Goal: Task Accomplishment & Management: Use online tool/utility

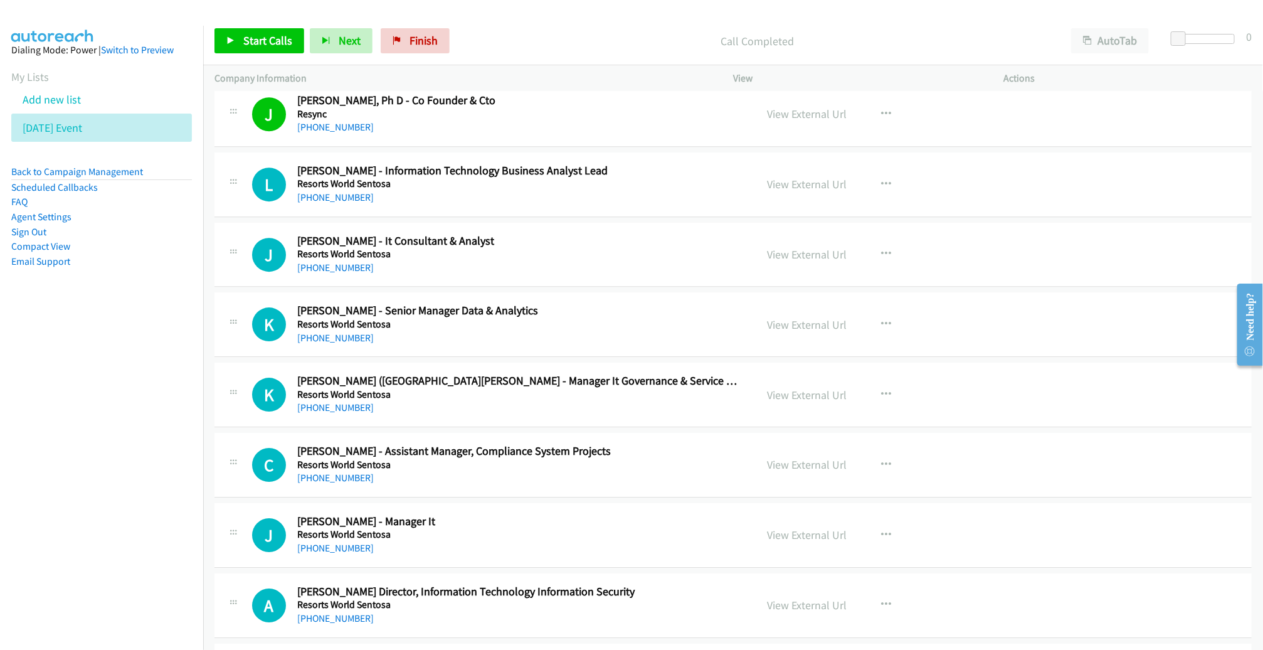
scroll to position [9592, 0]
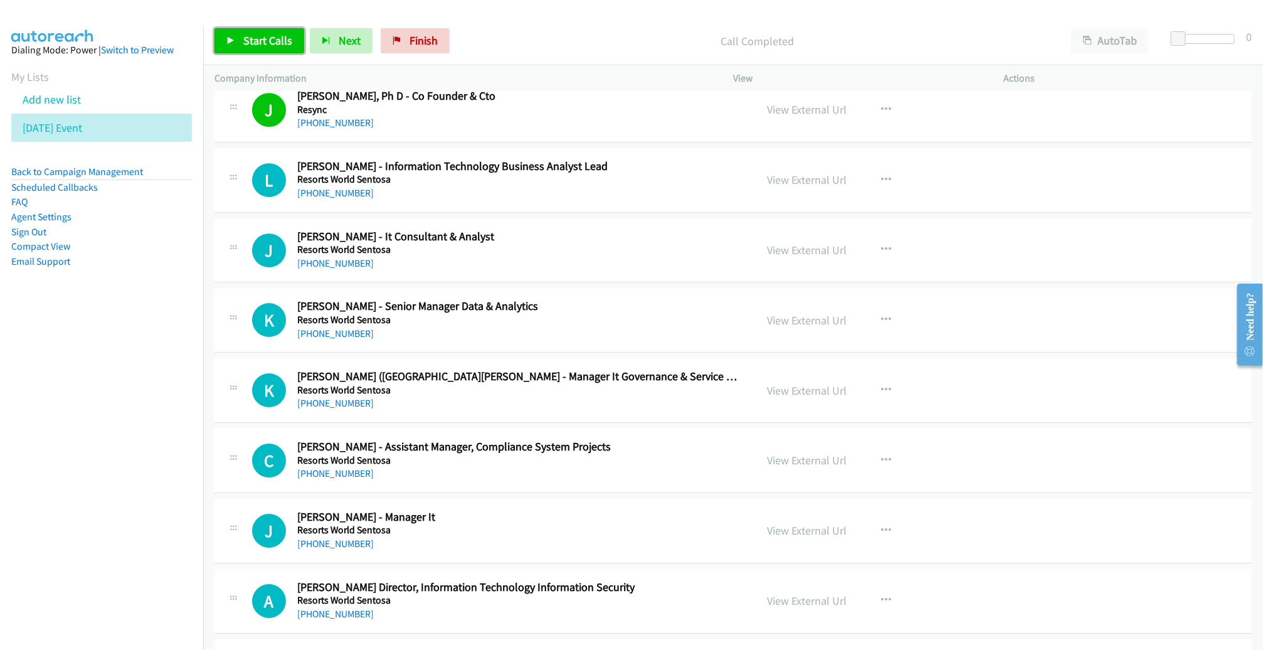
click at [288, 38] on span "Start Calls" at bounding box center [267, 40] width 49 height 14
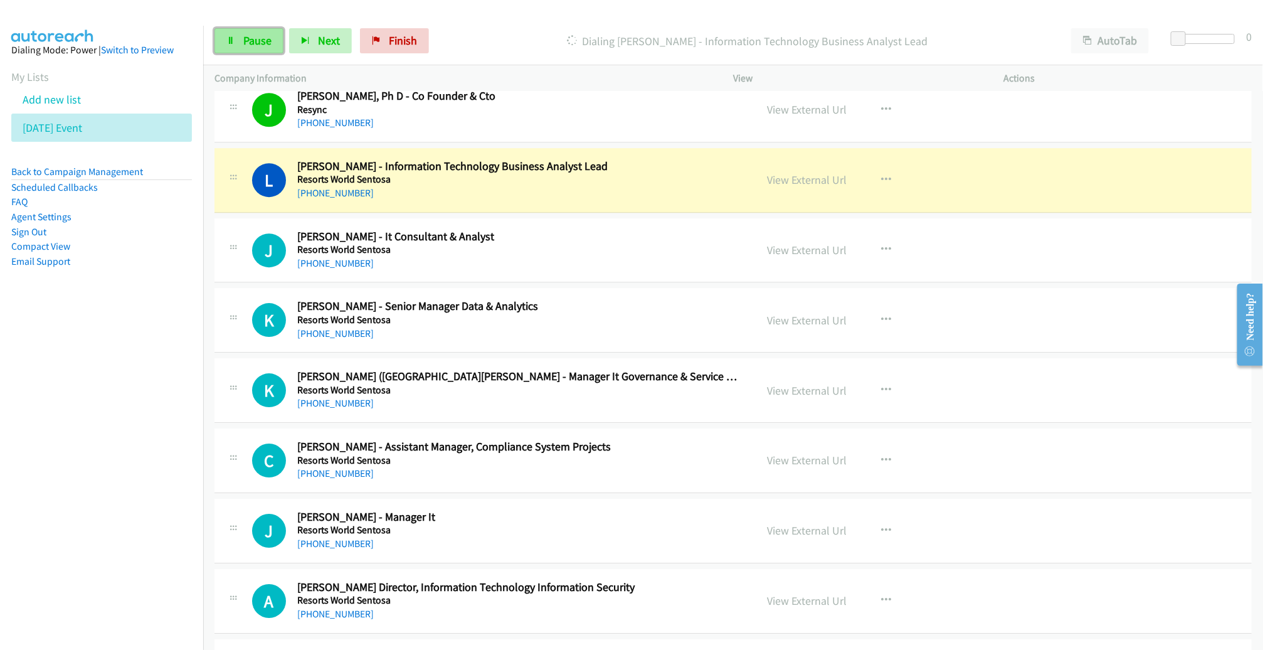
click at [240, 37] on link "Pause" at bounding box center [248, 40] width 69 height 25
click at [767, 172] on link "View External Url" at bounding box center [807, 179] width 80 height 14
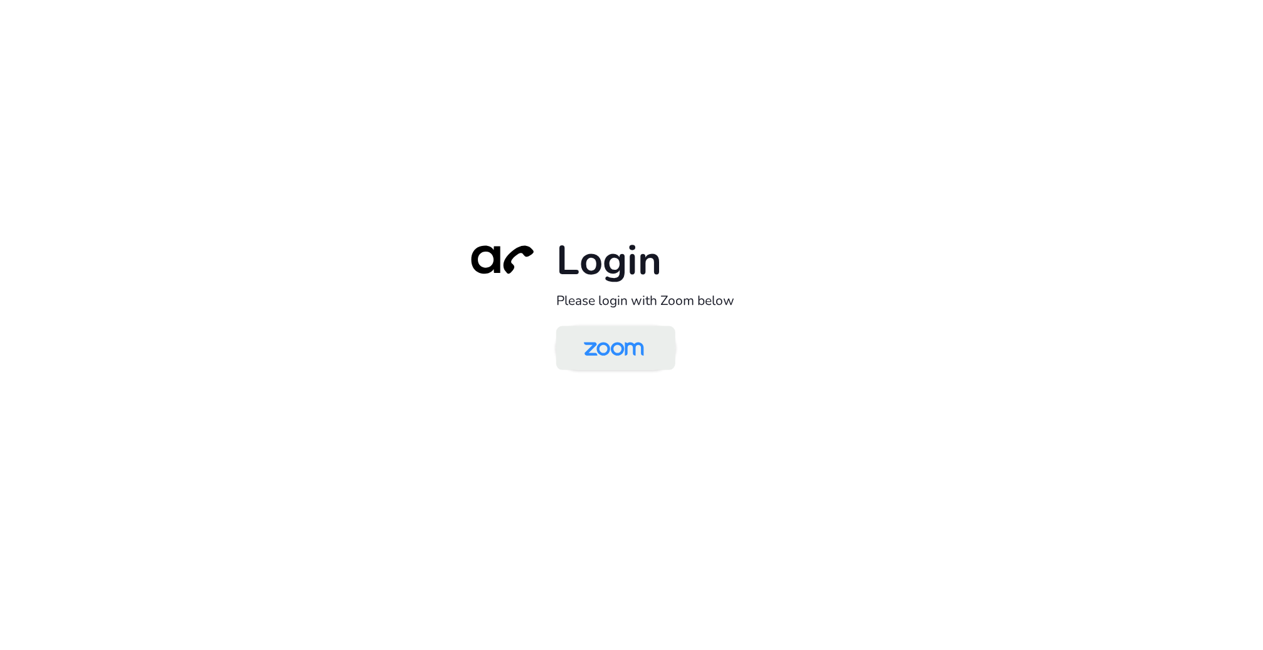
click at [626, 344] on img at bounding box center [614, 349] width 87 height 41
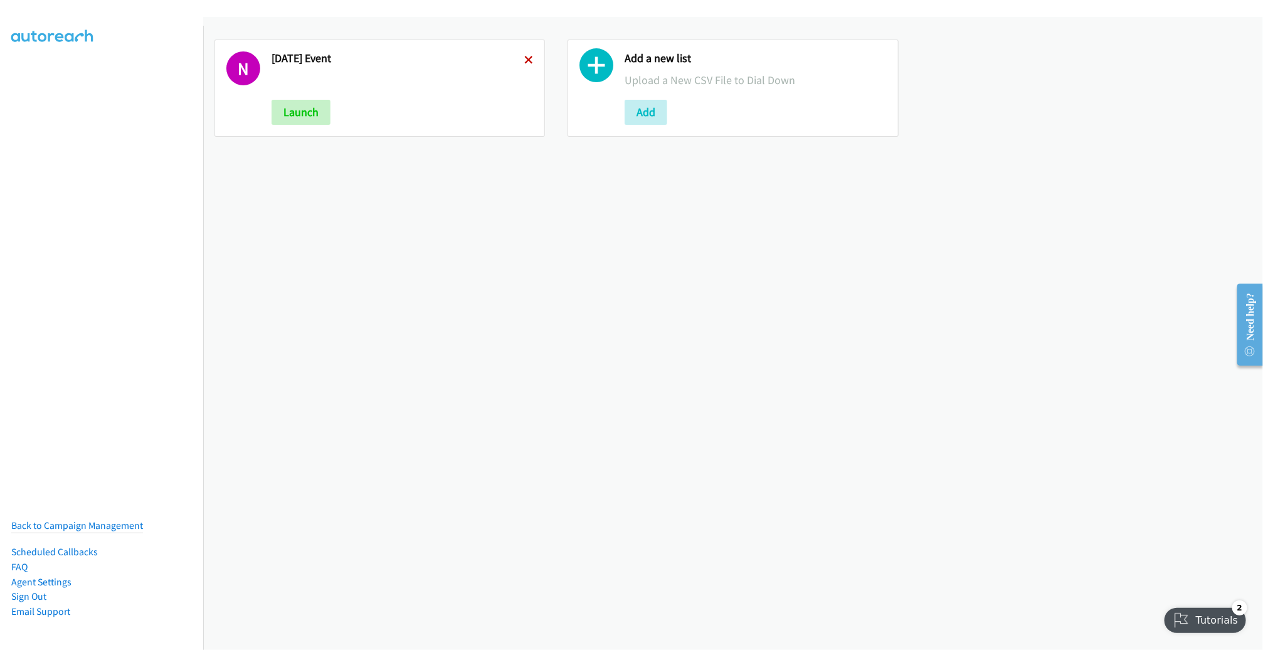
click at [525, 58] on icon at bounding box center [528, 60] width 9 height 9
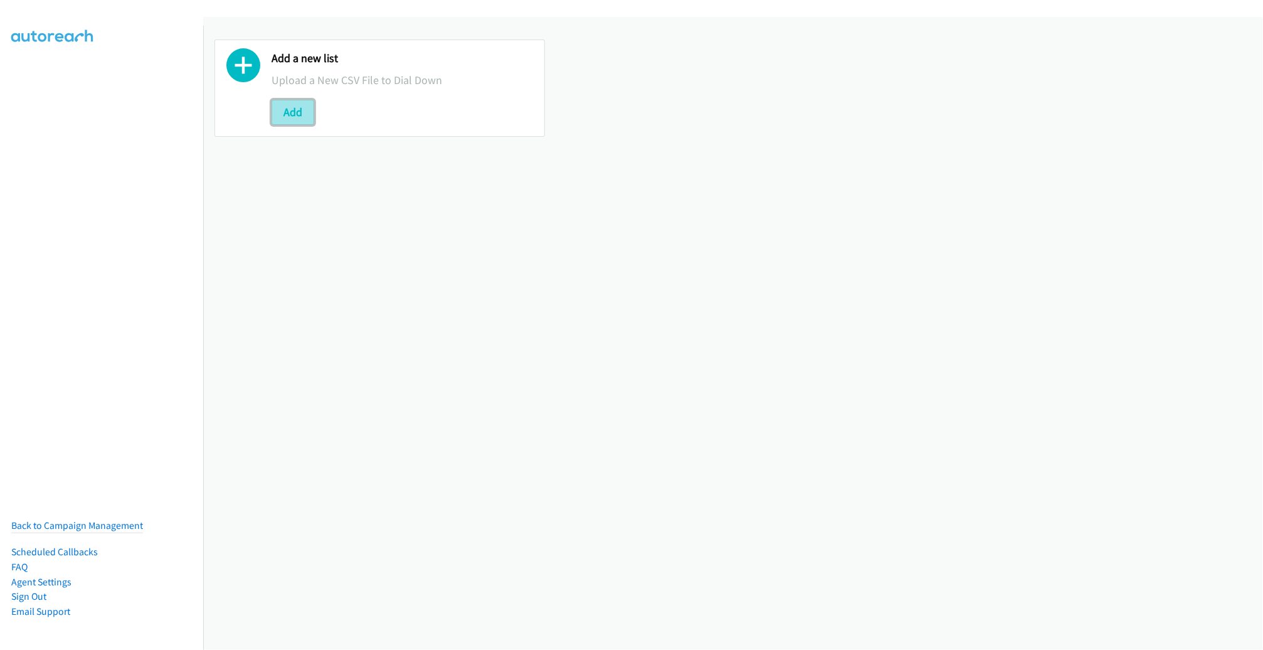
click at [293, 112] on button "Add" at bounding box center [293, 112] width 43 height 25
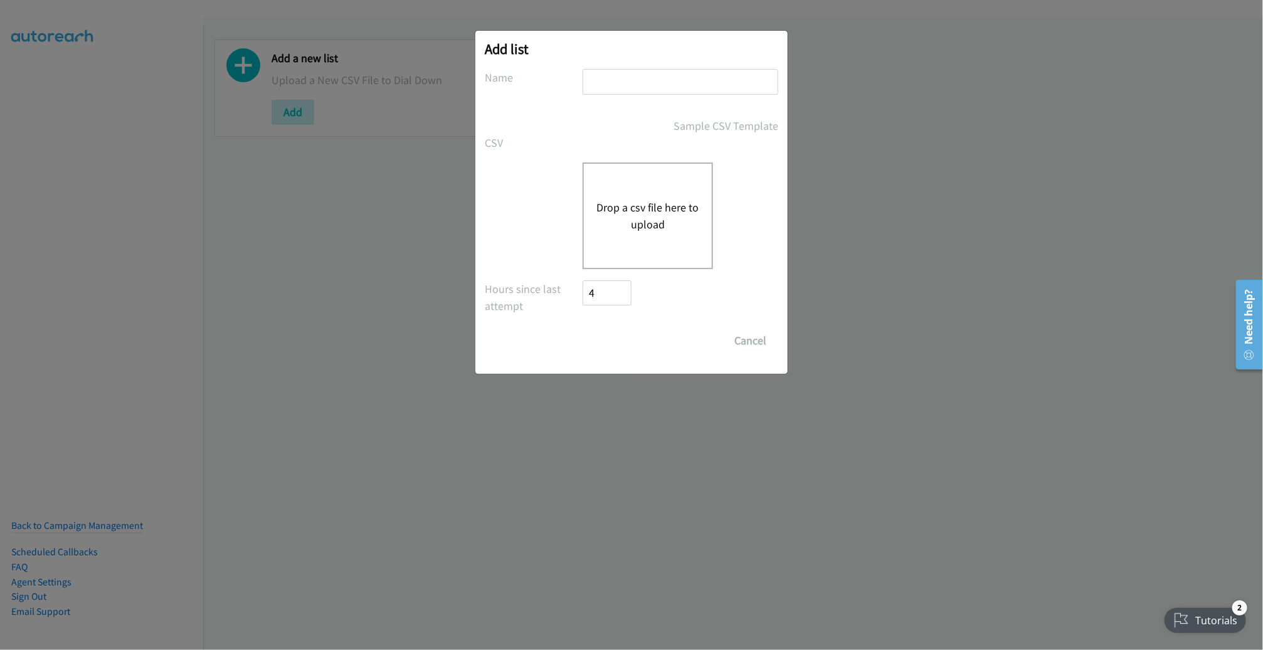
click at [591, 82] on input "text" at bounding box center [681, 82] width 196 height 26
type input "DELL NOV 20"
click at [642, 211] on button "Drop a csv file here to upload" at bounding box center [647, 216] width 103 height 34
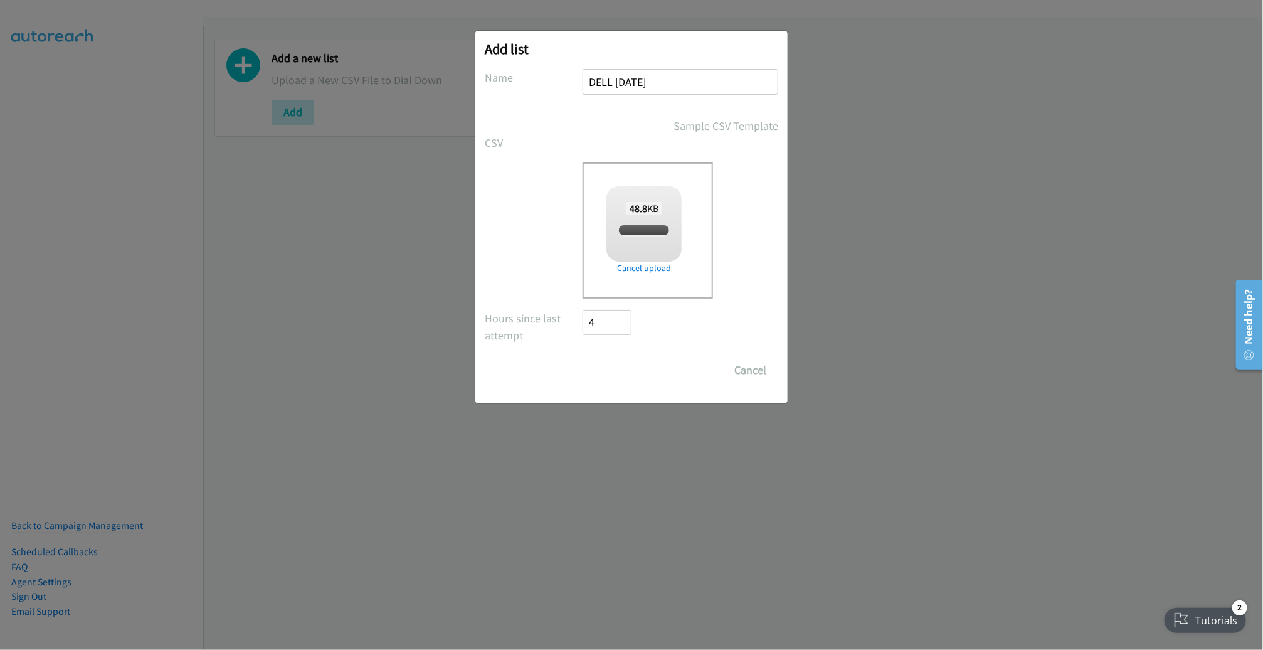
checkbox input "true"
click at [627, 360] on input "Save List" at bounding box center [616, 369] width 66 height 25
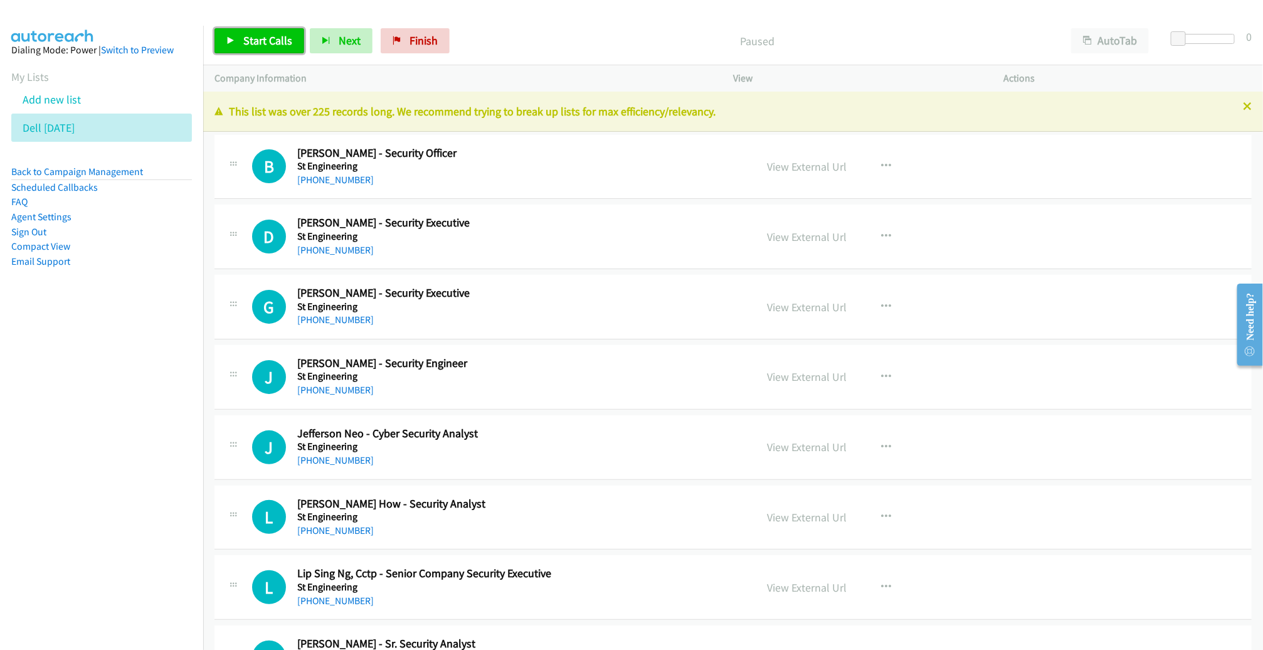
click at [283, 50] on link "Start Calls" at bounding box center [259, 40] width 90 height 25
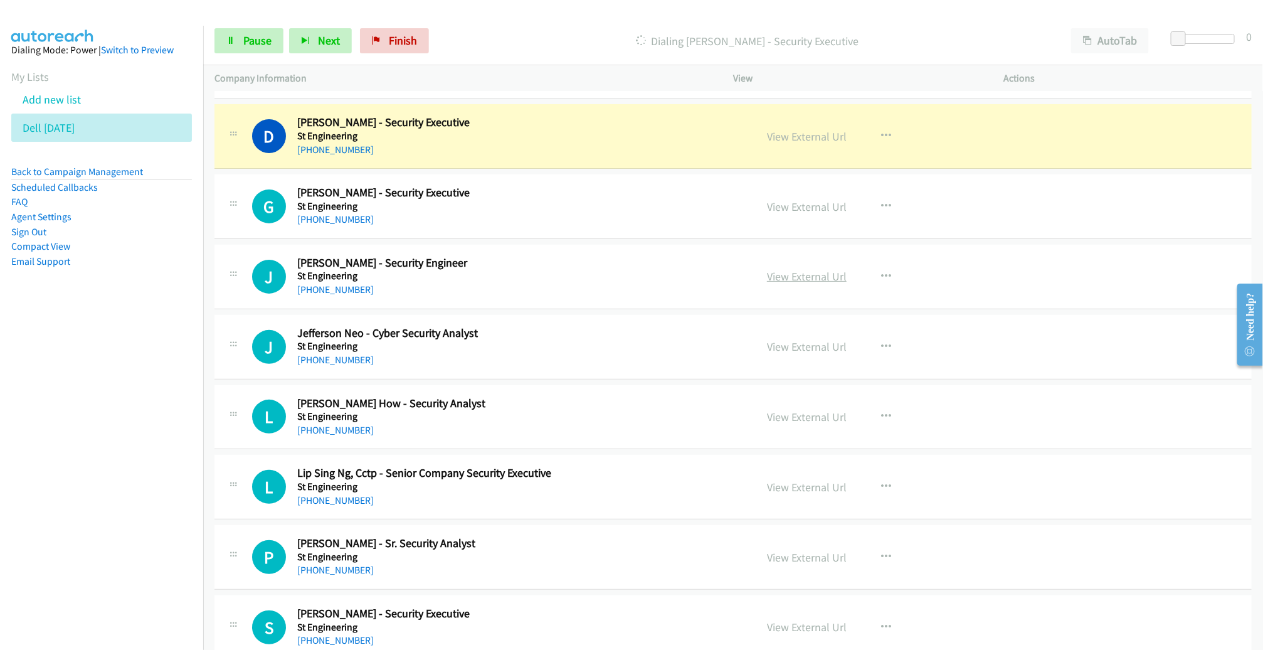
scroll to position [101, 0]
click at [803, 133] on link "View External Url" at bounding box center [807, 136] width 80 height 14
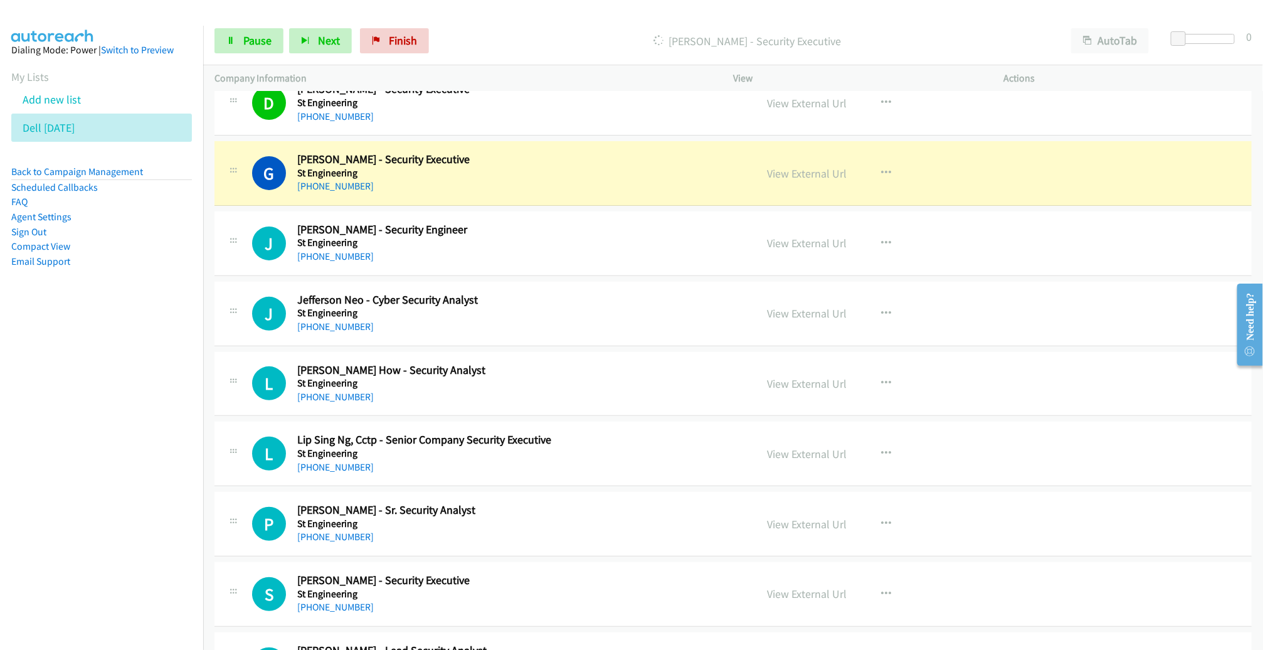
scroll to position [167, 0]
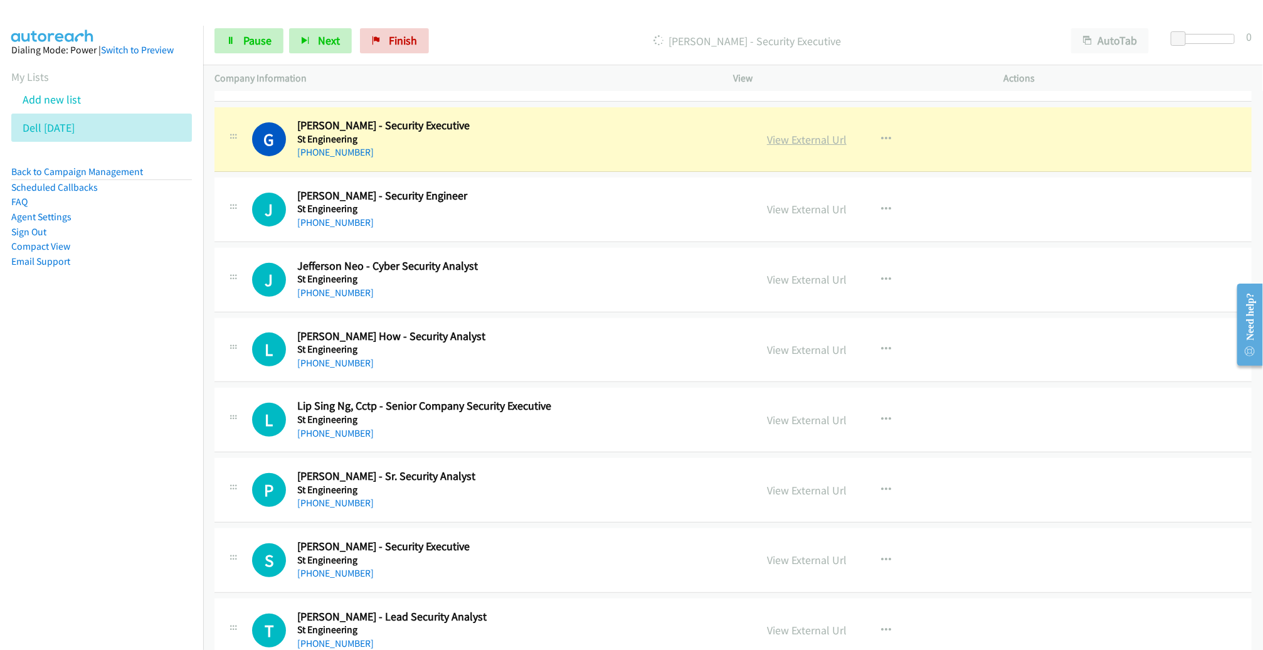
click at [786, 140] on link "View External Url" at bounding box center [807, 139] width 80 height 14
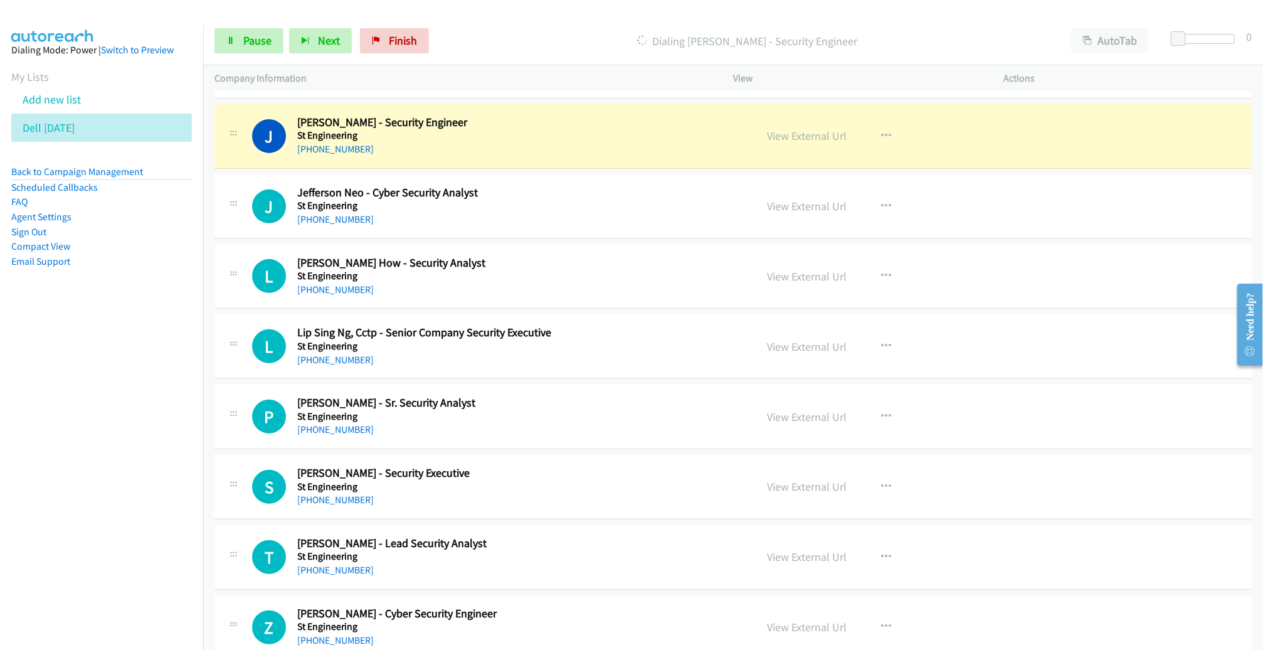
scroll to position [244, 0]
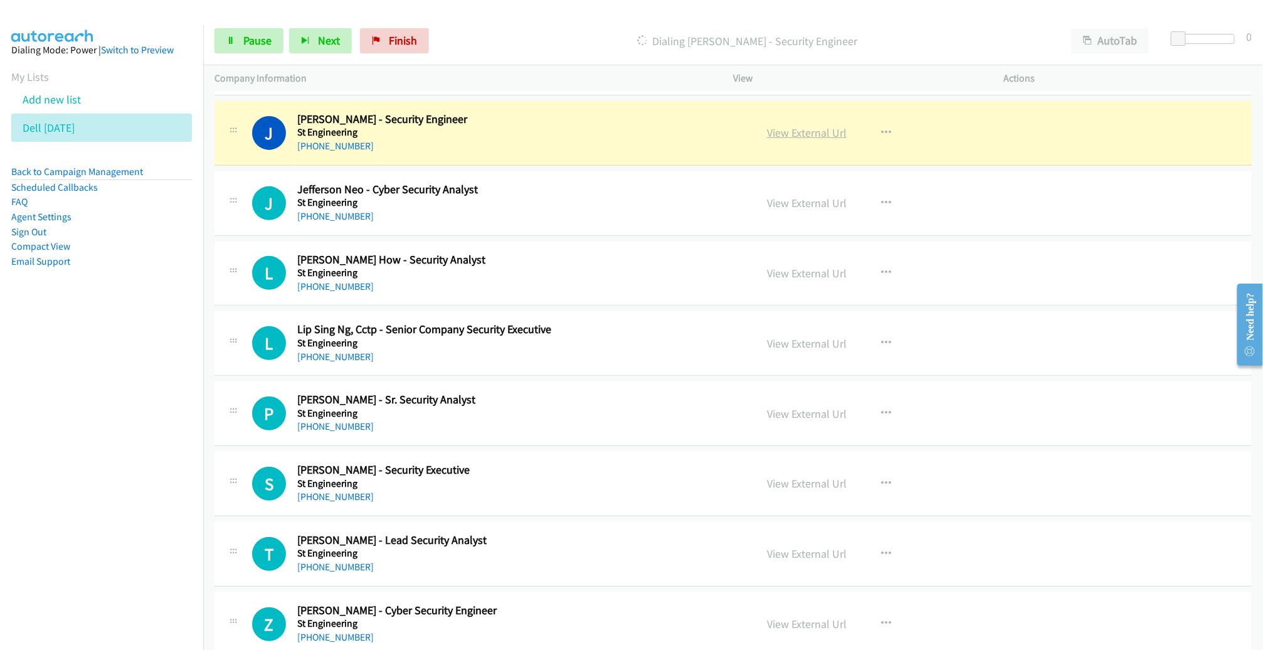
click at [804, 135] on link "View External Url" at bounding box center [807, 132] width 80 height 14
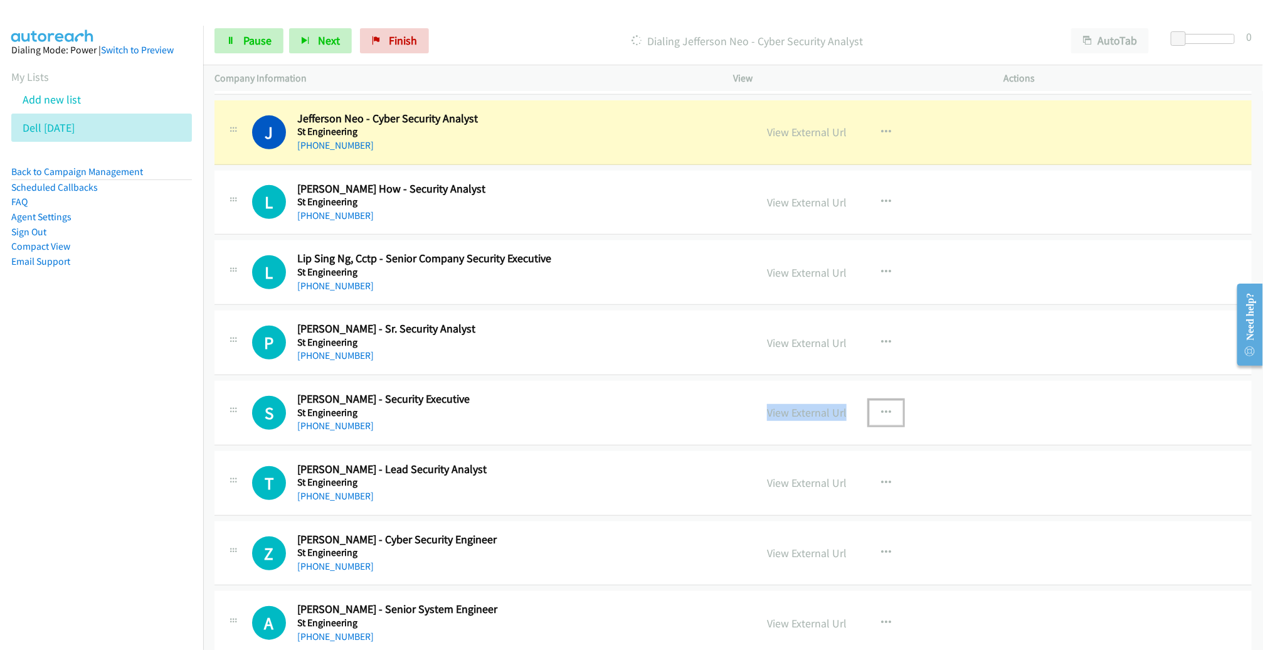
click at [881, 408] on icon "button" at bounding box center [886, 413] width 10 height 10
click at [781, 513] on link "Remove from list" at bounding box center [819, 519] width 167 height 25
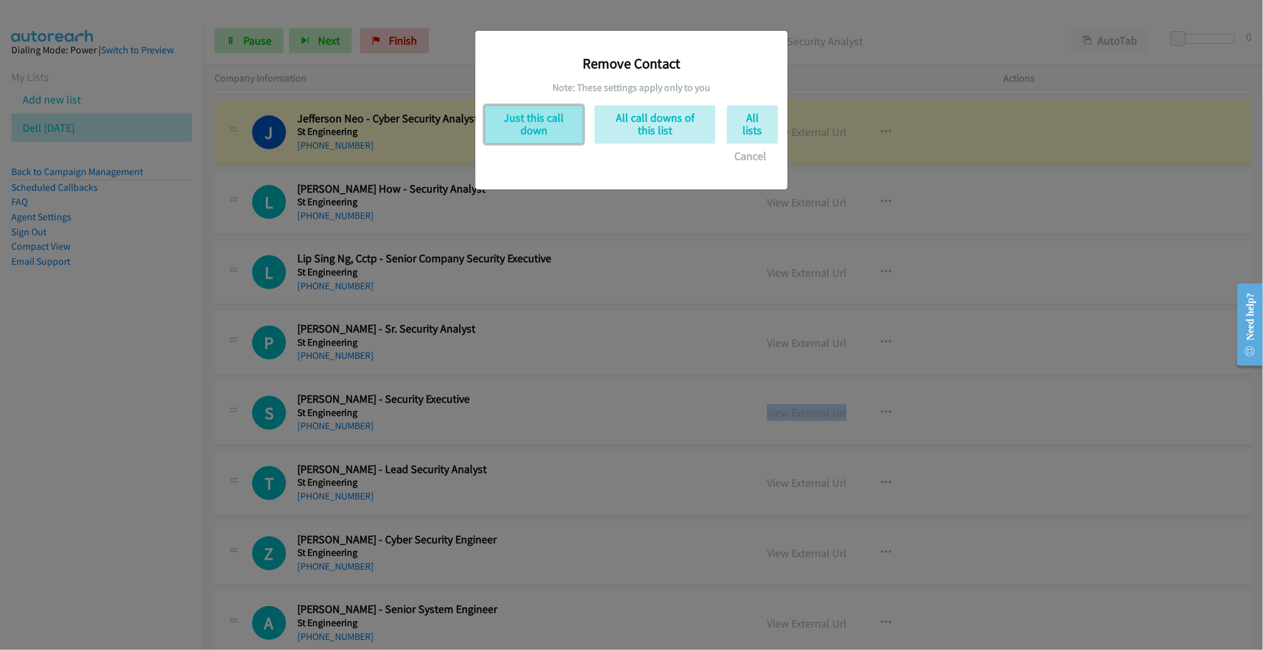
click at [558, 123] on button "Just this call down" at bounding box center [534, 124] width 98 height 38
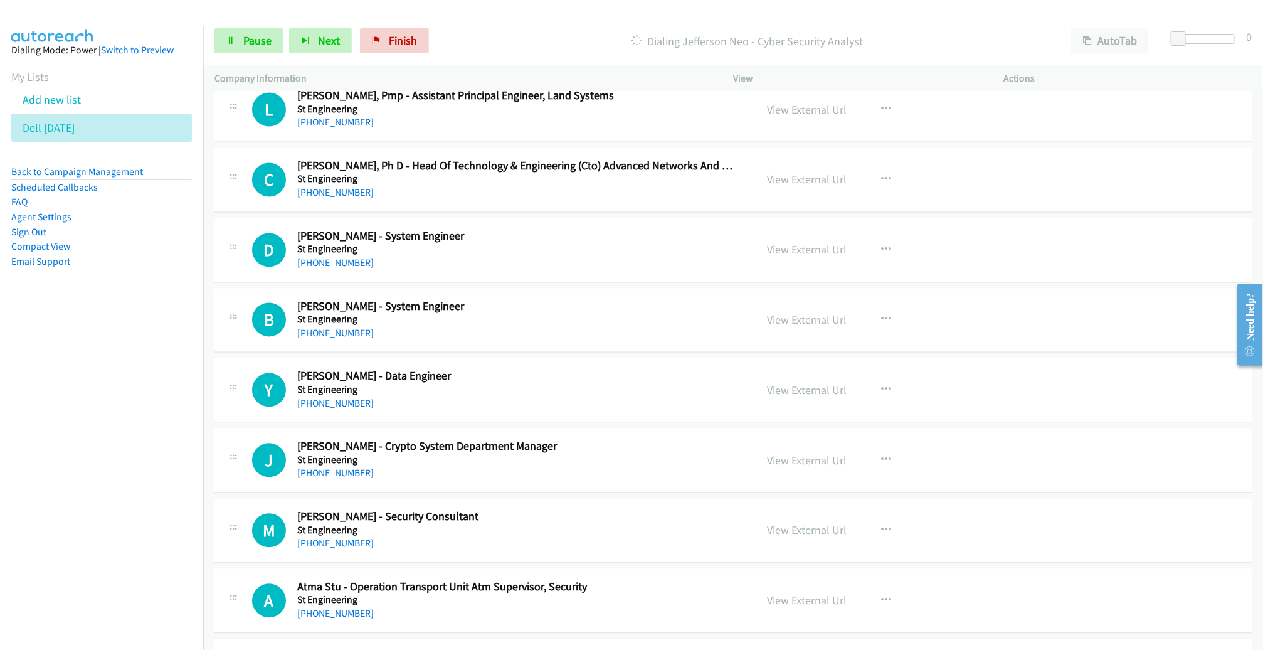
scroll to position [11424, 0]
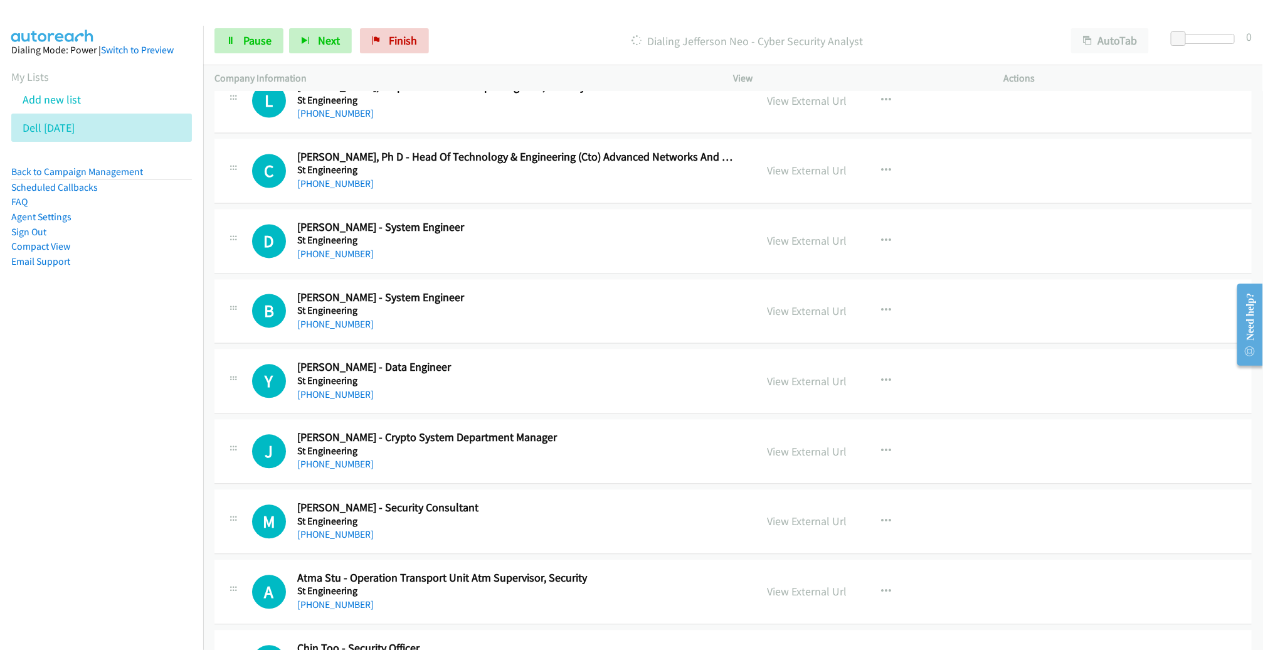
click at [52, 196] on li "FAQ" at bounding box center [101, 201] width 181 height 15
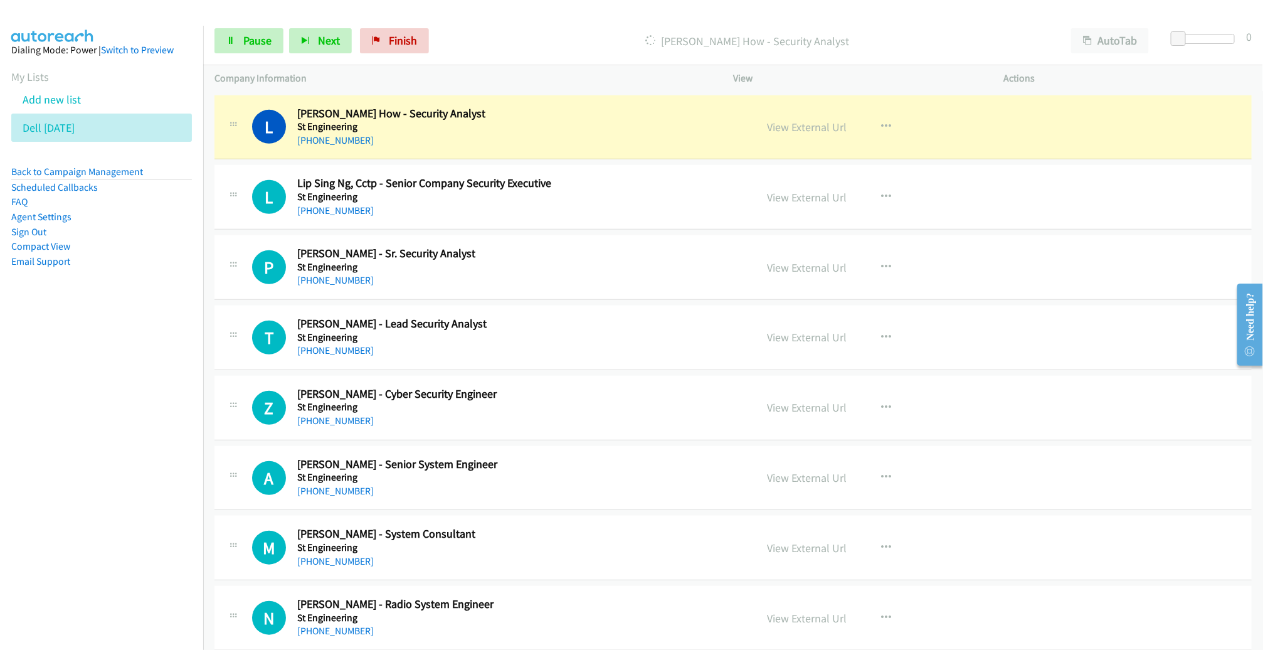
scroll to position [389, 0]
click at [803, 129] on link "View External Url" at bounding box center [807, 127] width 80 height 14
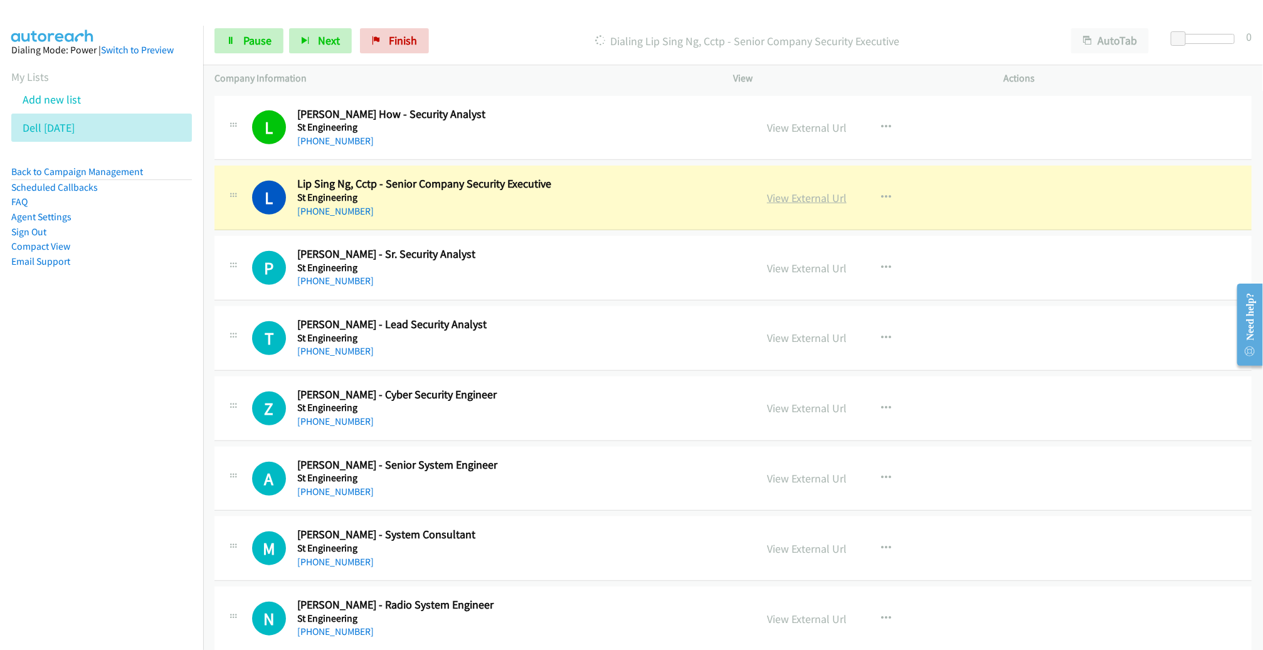
click at [783, 199] on link "View External Url" at bounding box center [807, 198] width 80 height 14
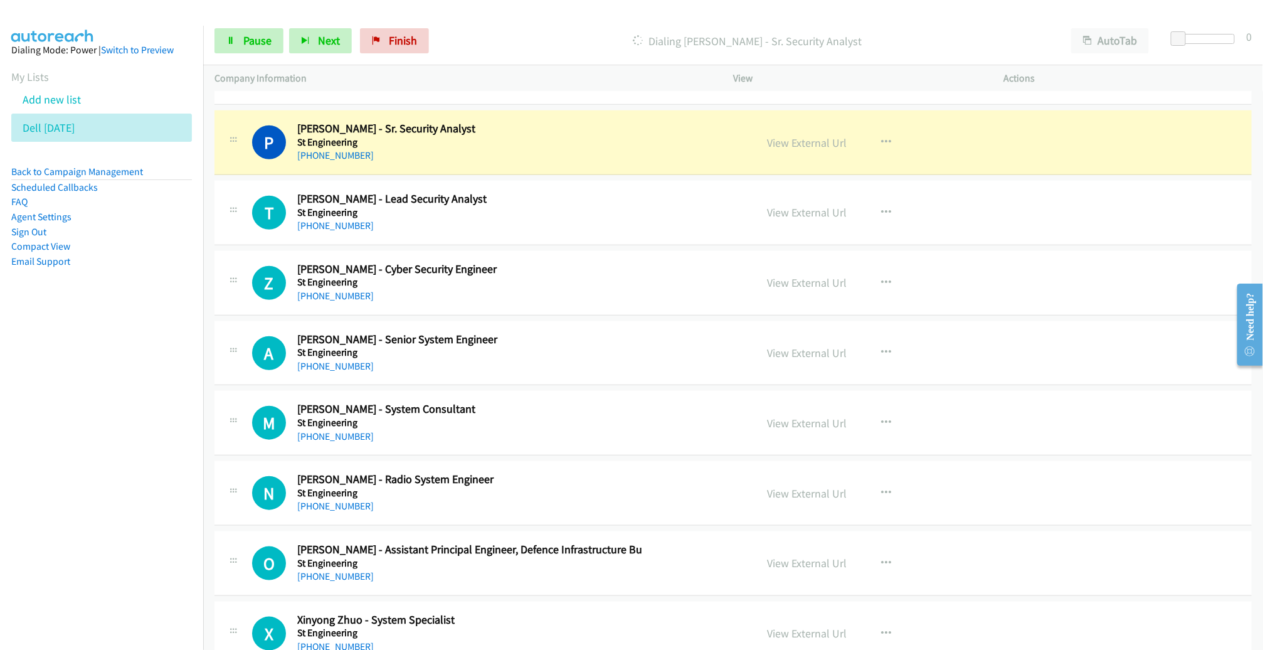
scroll to position [519, 0]
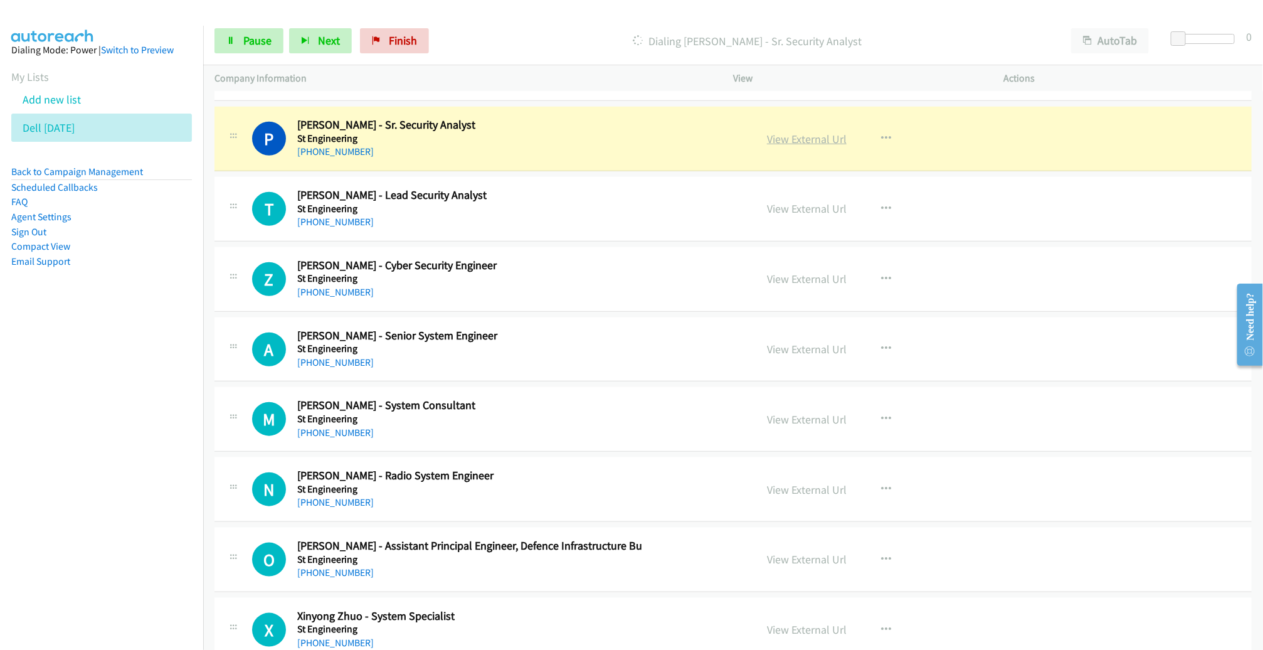
click at [805, 136] on link "View External Url" at bounding box center [807, 139] width 80 height 14
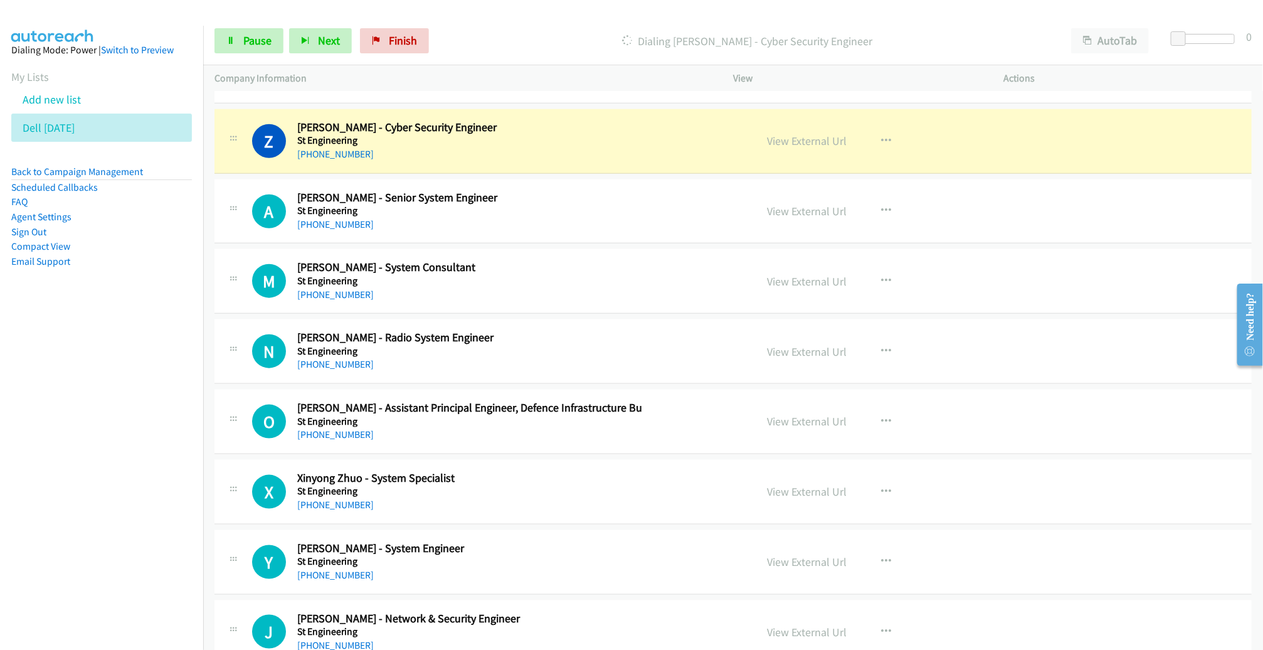
scroll to position [657, 0]
click at [800, 143] on link "View External Url" at bounding box center [807, 140] width 80 height 14
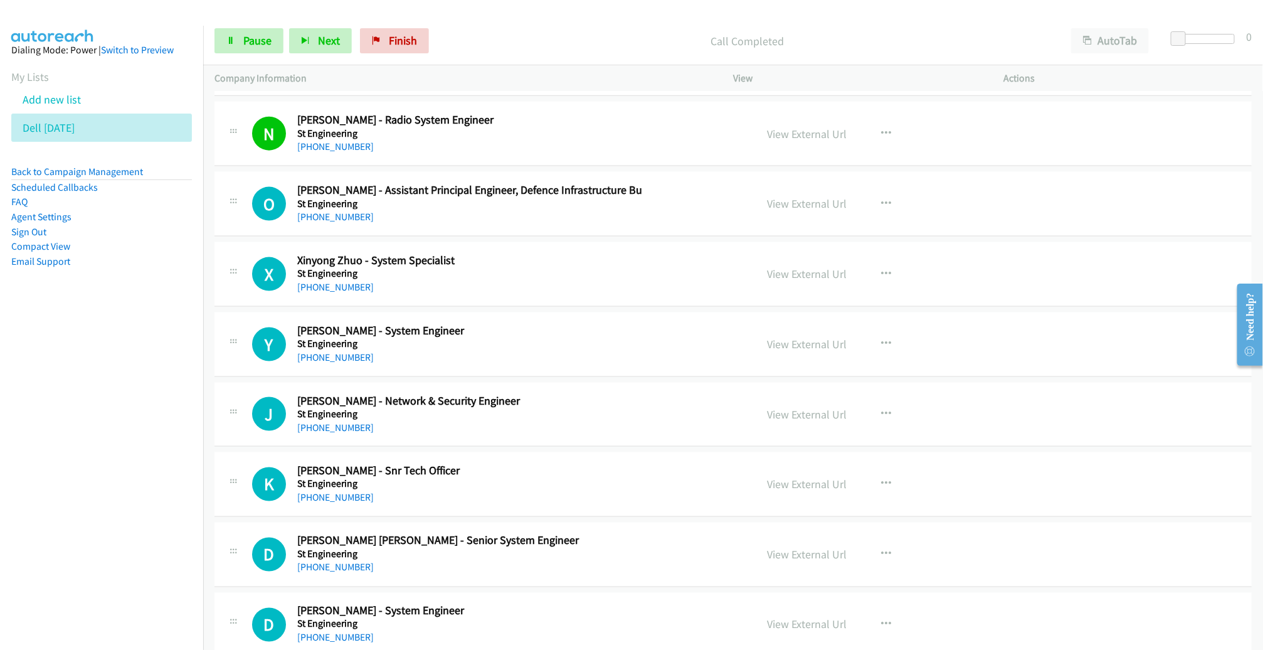
scroll to position [875, 0]
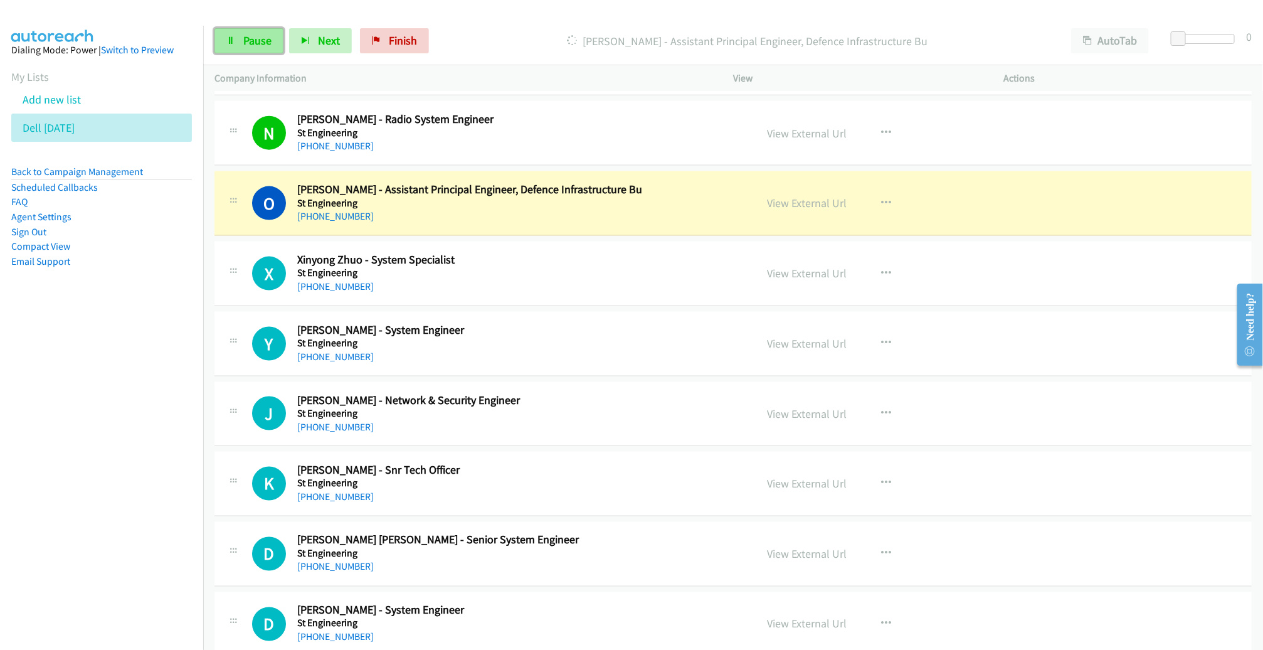
click at [238, 36] on link "Pause" at bounding box center [248, 40] width 69 height 25
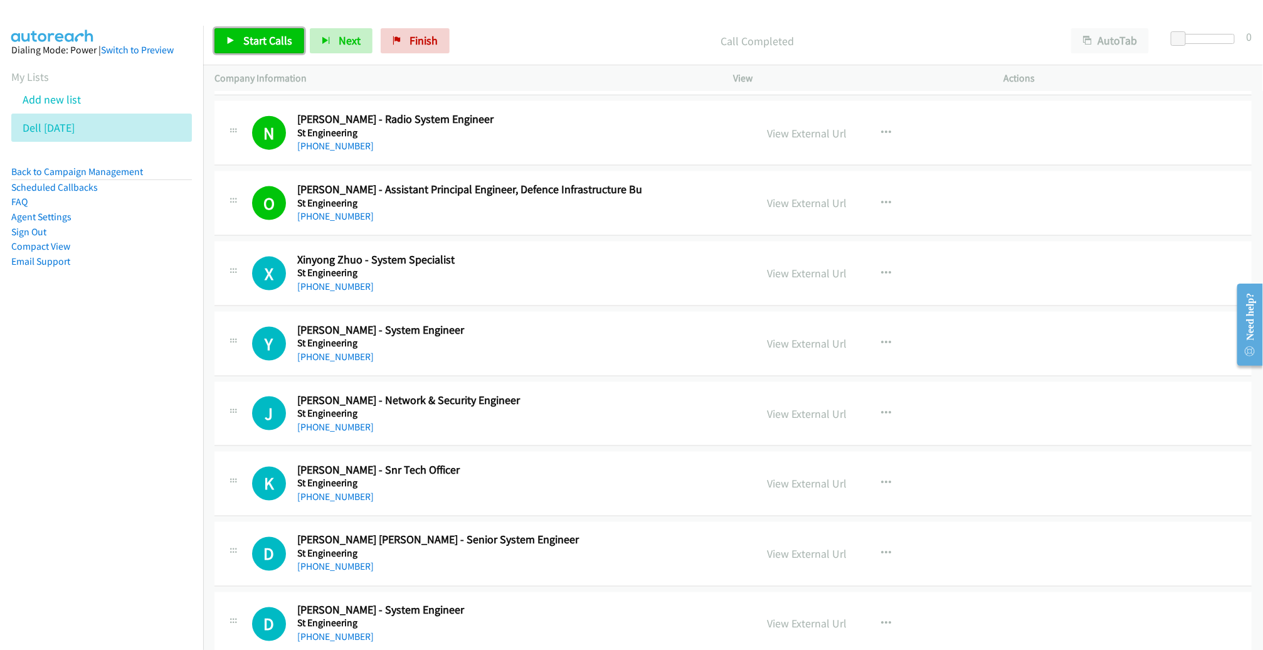
click at [259, 50] on link "Start Calls" at bounding box center [259, 40] width 90 height 25
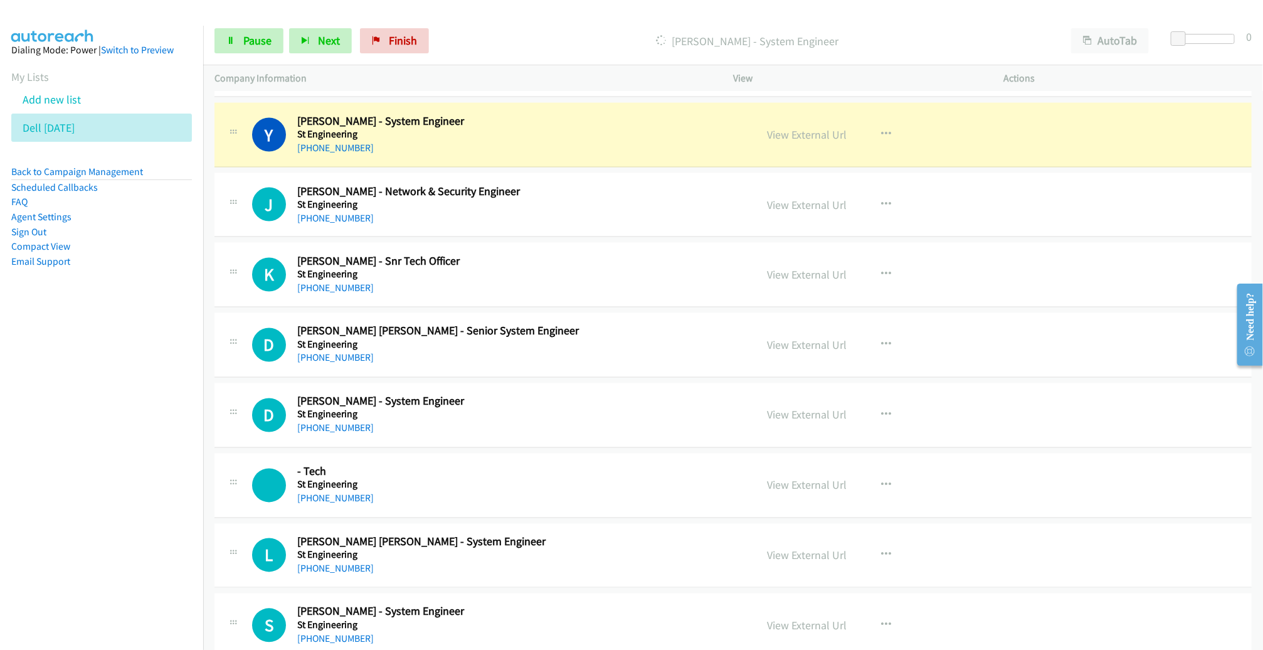
scroll to position [1084, 0]
click at [253, 28] on div "Start Calls Pause Next Finish [PERSON_NAME] - System Engineer AutoTab AutoTab 0" at bounding box center [733, 41] width 1060 height 48
click at [251, 33] on span "Pause" at bounding box center [257, 40] width 28 height 14
click at [806, 133] on link "View External Url" at bounding box center [807, 134] width 80 height 14
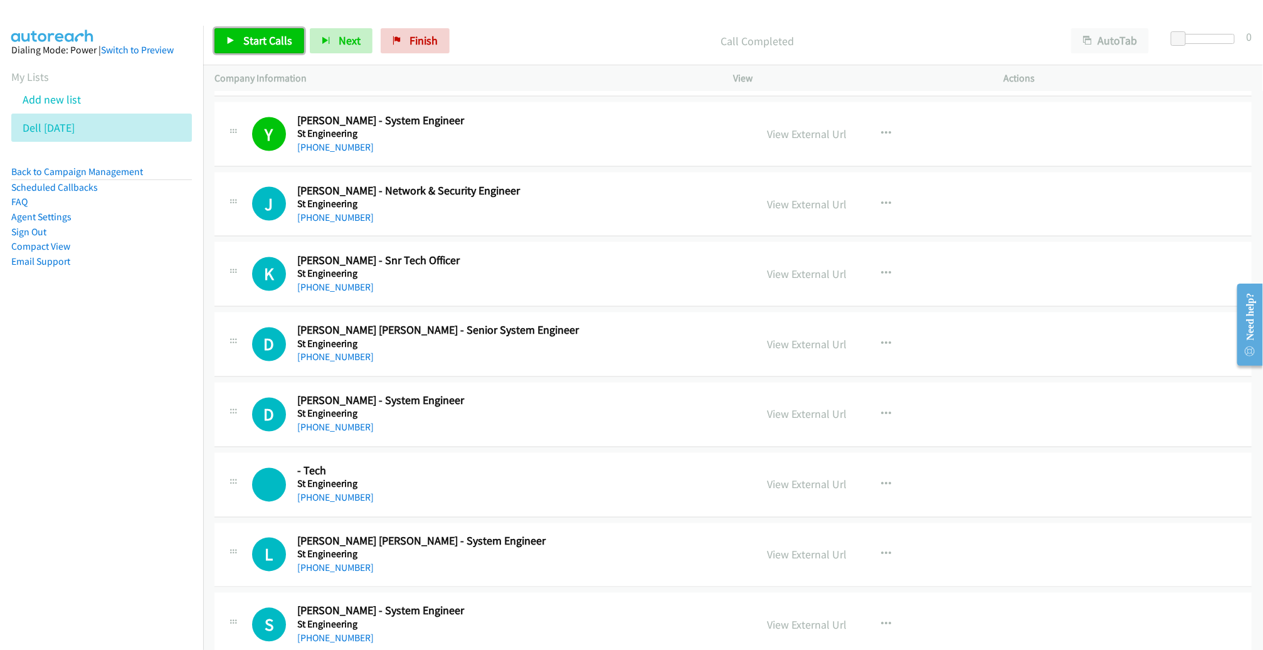
click at [285, 36] on span "Start Calls" at bounding box center [267, 40] width 49 height 14
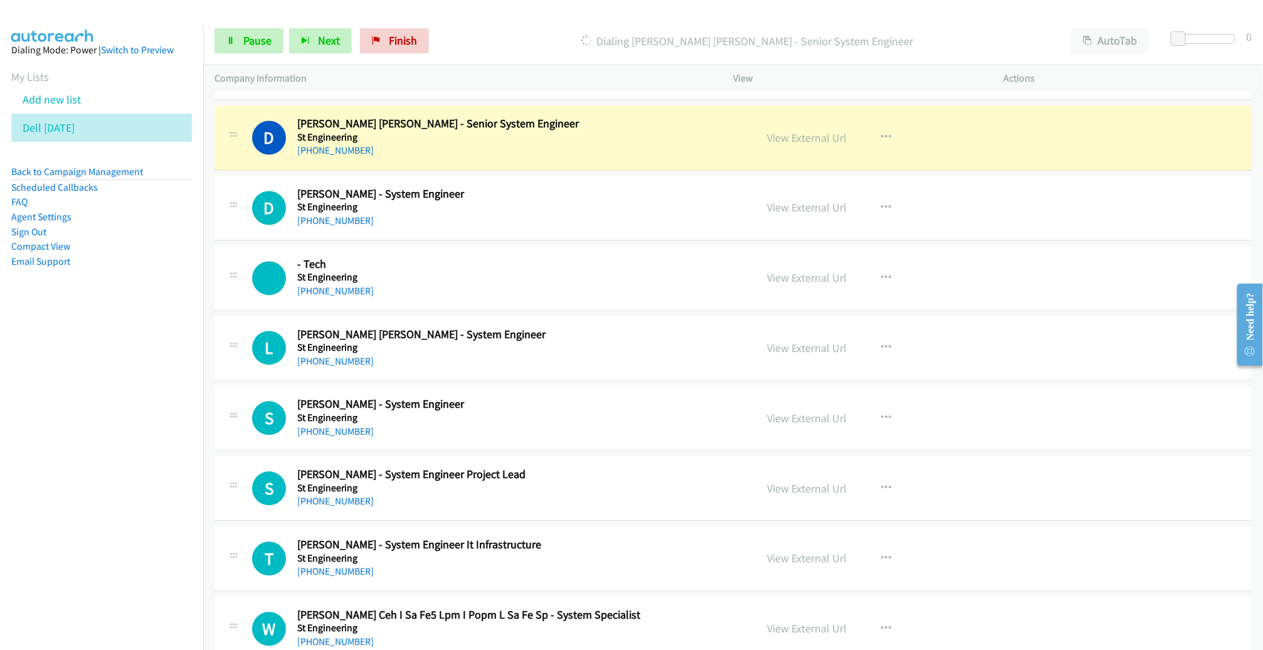
scroll to position [1294, 0]
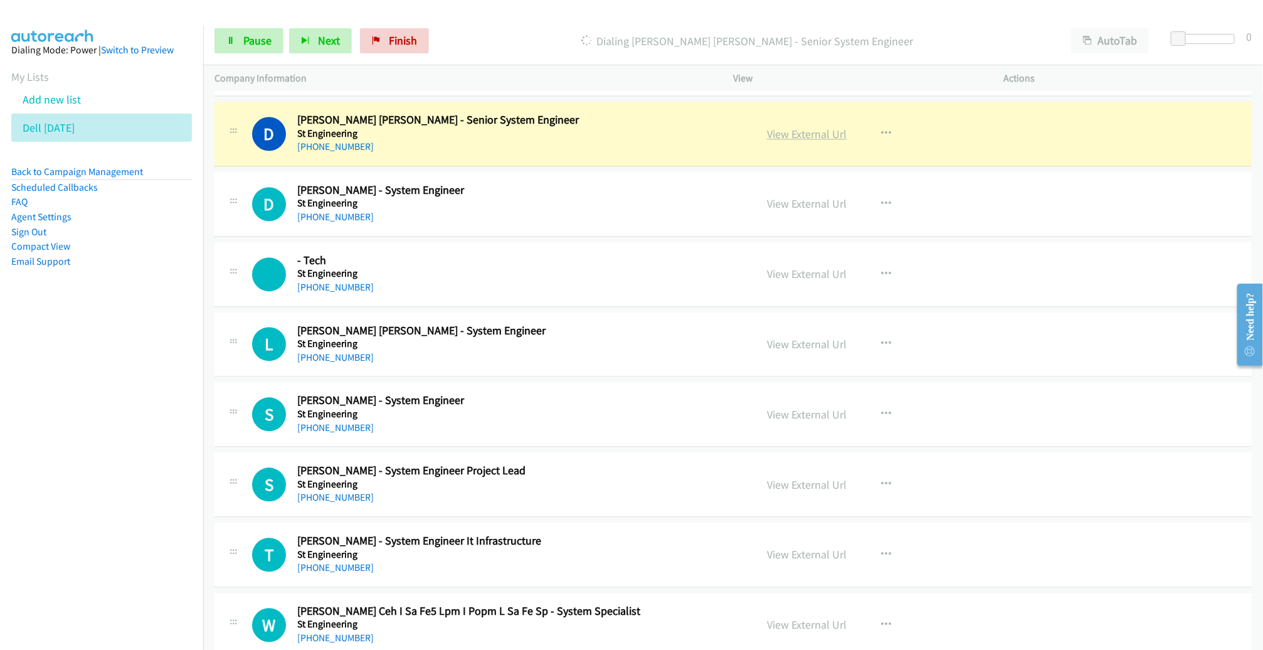
click at [807, 130] on link "View External Url" at bounding box center [807, 134] width 80 height 14
click at [253, 43] on span "Pause" at bounding box center [257, 40] width 28 height 14
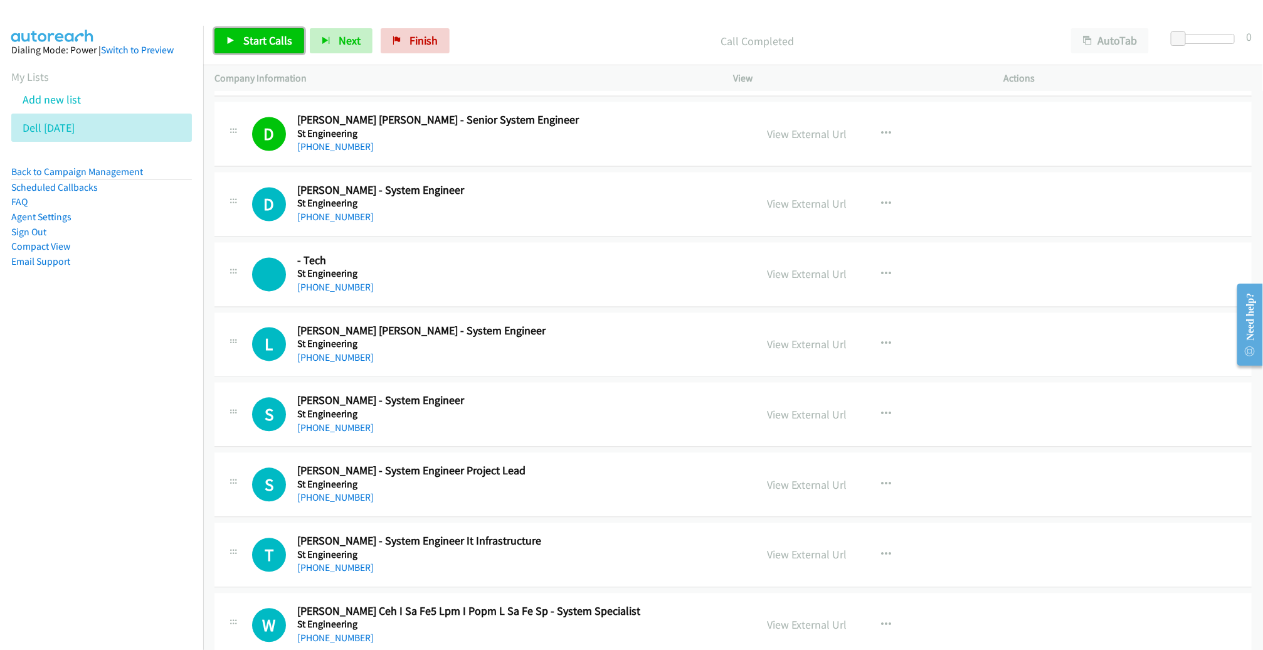
click at [252, 41] on span "Start Calls" at bounding box center [267, 40] width 49 height 14
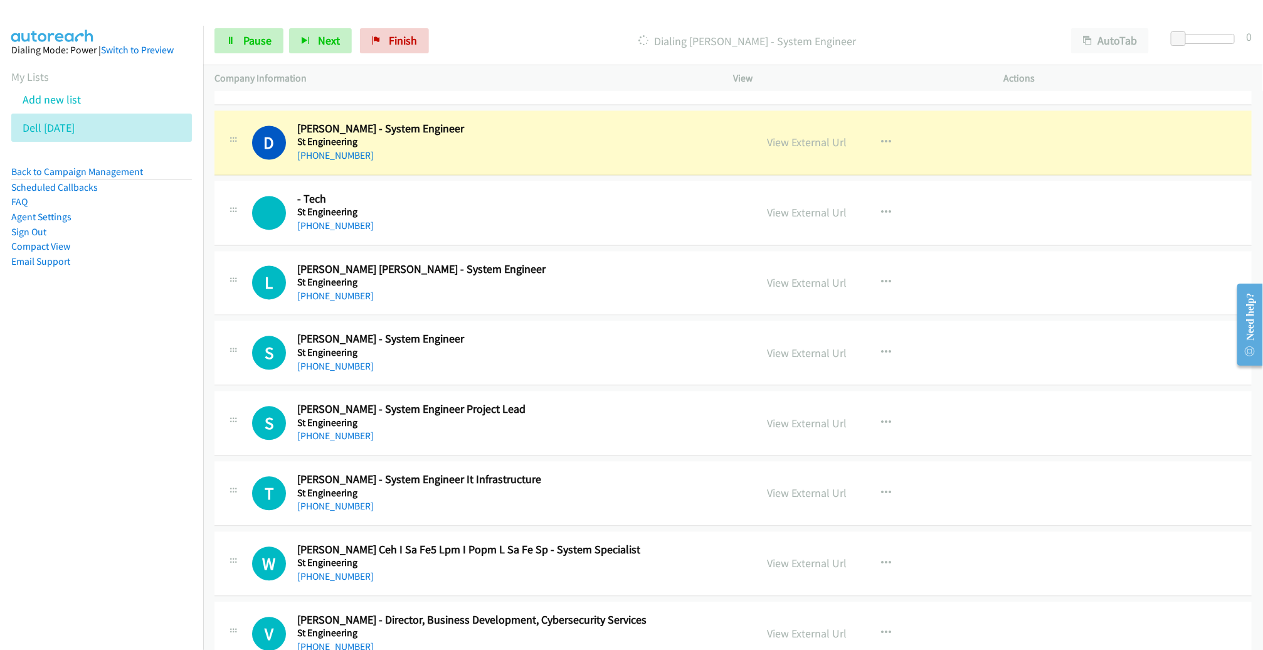
scroll to position [1357, 0]
click at [881, 207] on icon "button" at bounding box center [886, 212] width 10 height 10
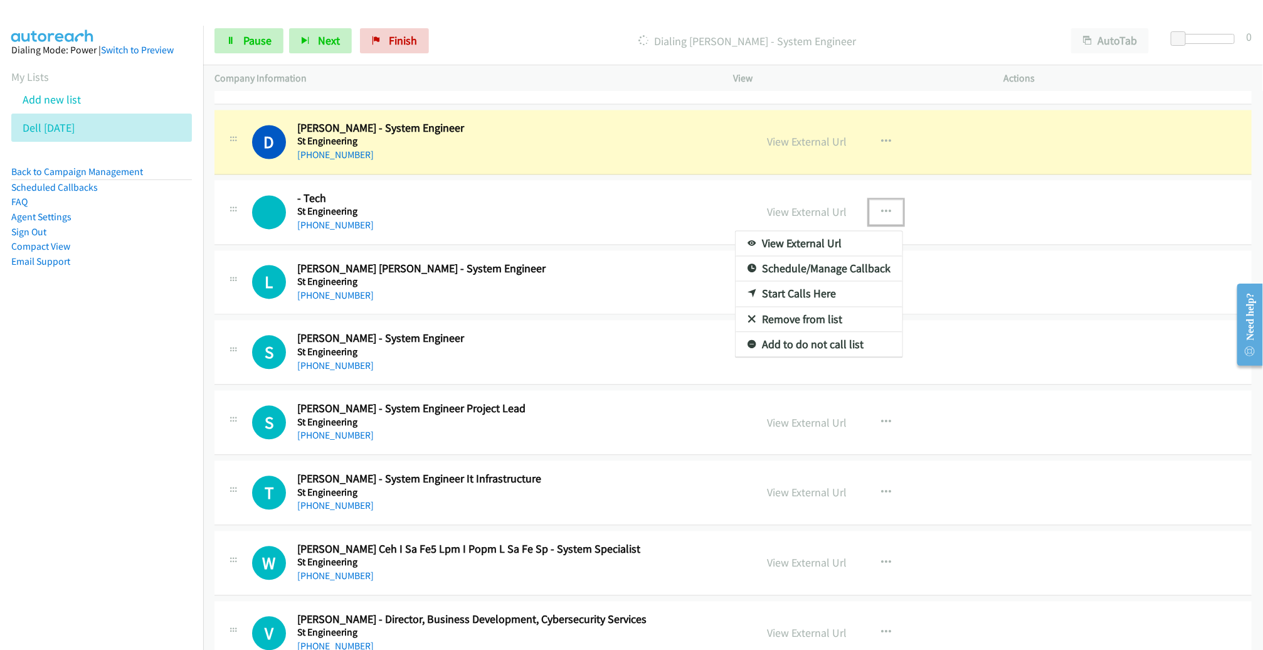
click at [802, 316] on link "Remove from list" at bounding box center [819, 319] width 167 height 25
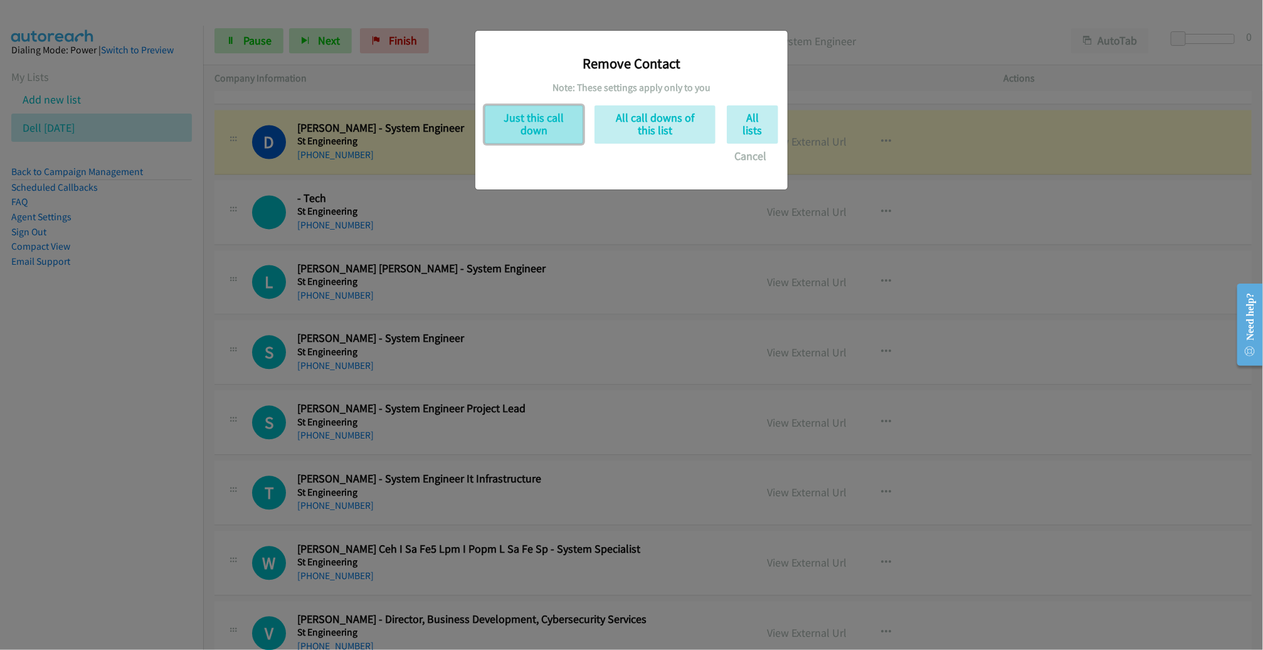
click at [534, 126] on button "Just this call down" at bounding box center [534, 124] width 98 height 38
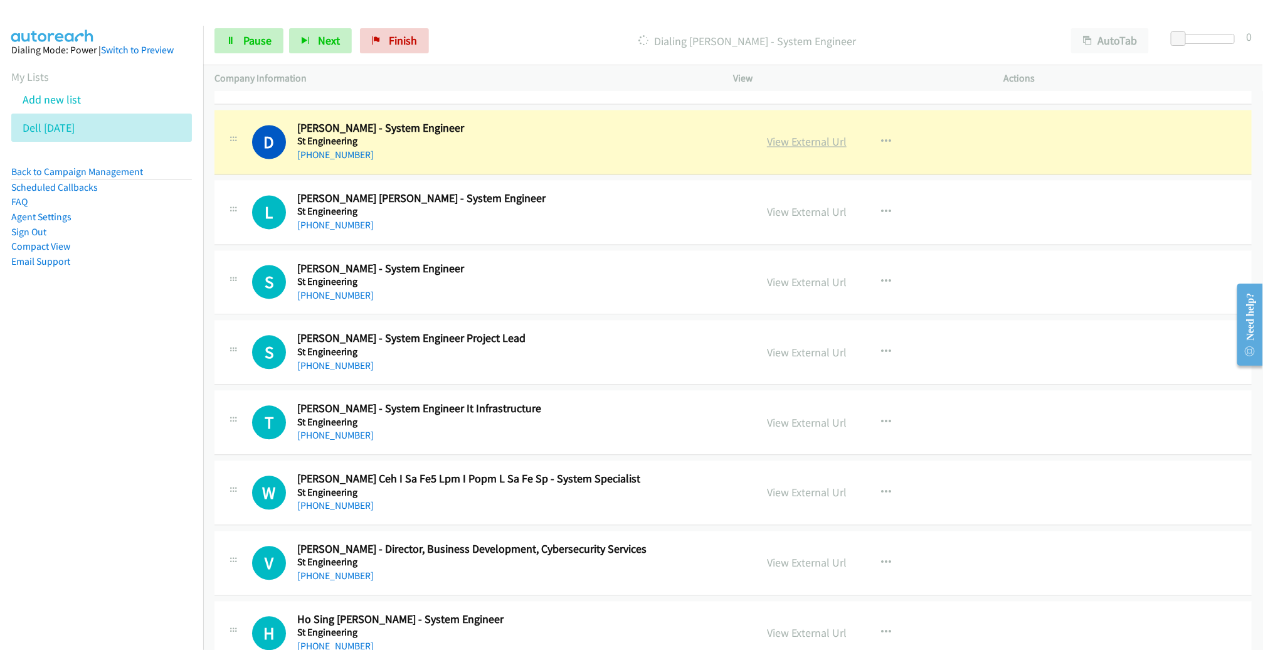
click at [788, 139] on link "View External Url" at bounding box center [807, 141] width 80 height 14
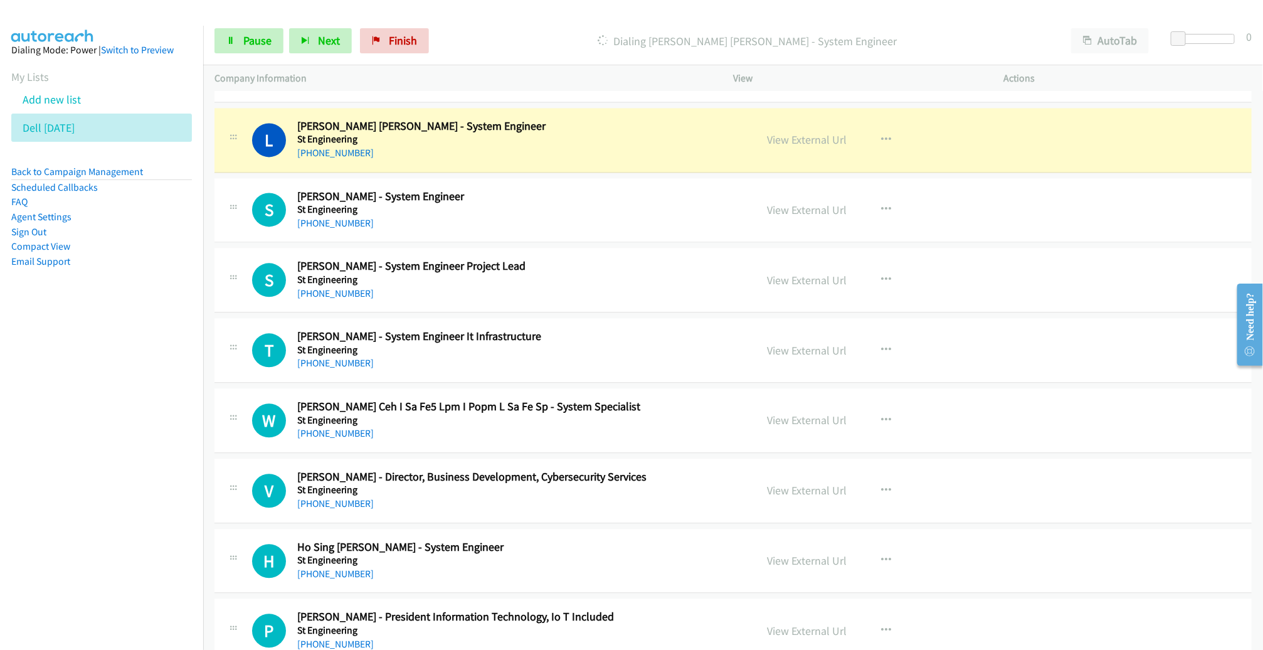
scroll to position [1443, 0]
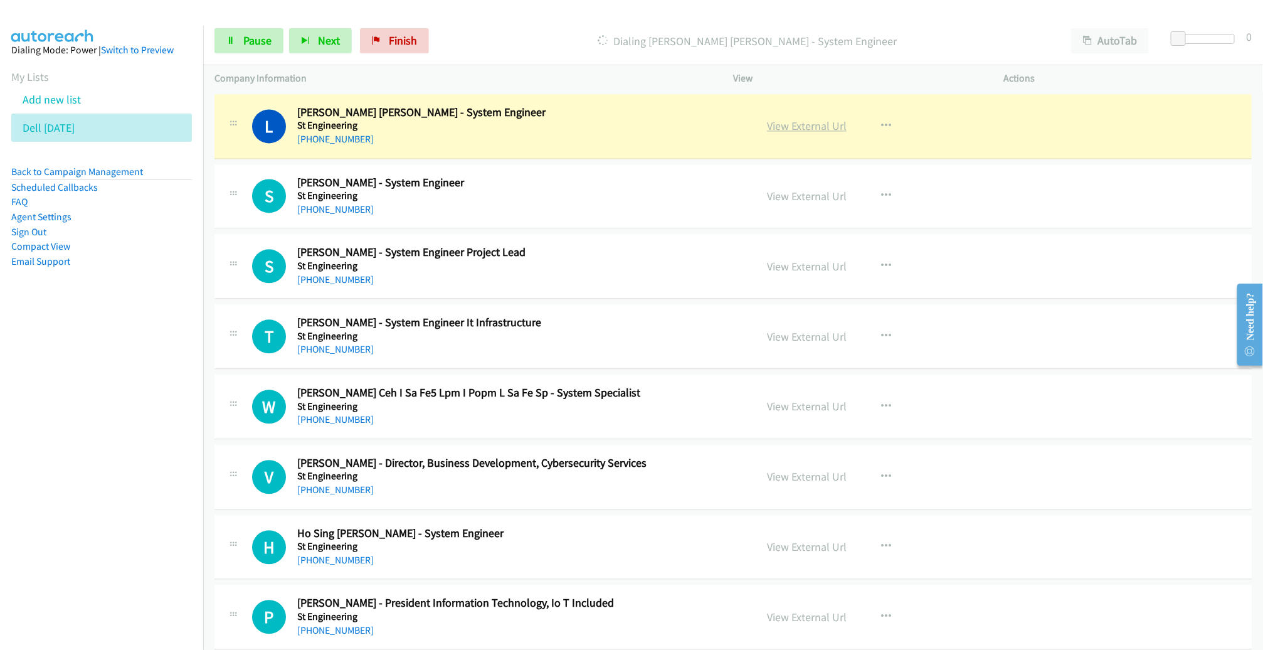
click at [776, 119] on link "View External Url" at bounding box center [807, 126] width 80 height 14
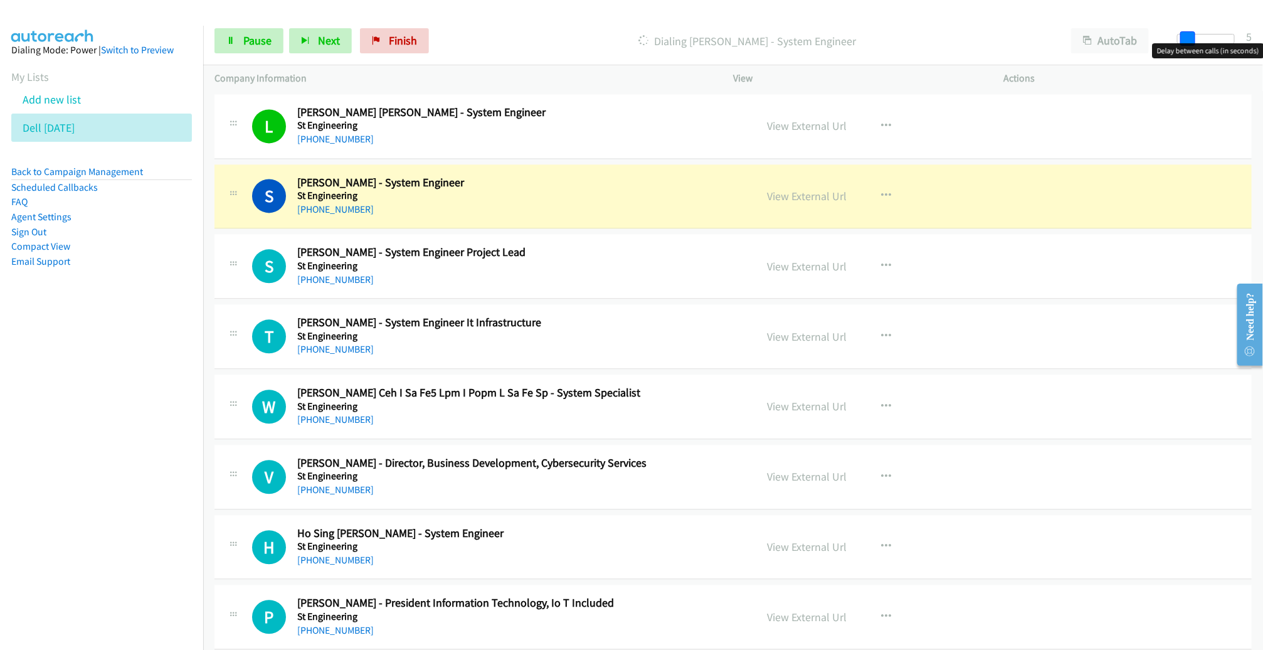
drag, startPoint x: 1174, startPoint y: 34, endPoint x: 1183, endPoint y: 34, distance: 8.8
click at [1183, 34] on span at bounding box center [1187, 38] width 15 height 15
click at [789, 193] on link "View External Url" at bounding box center [807, 196] width 80 height 14
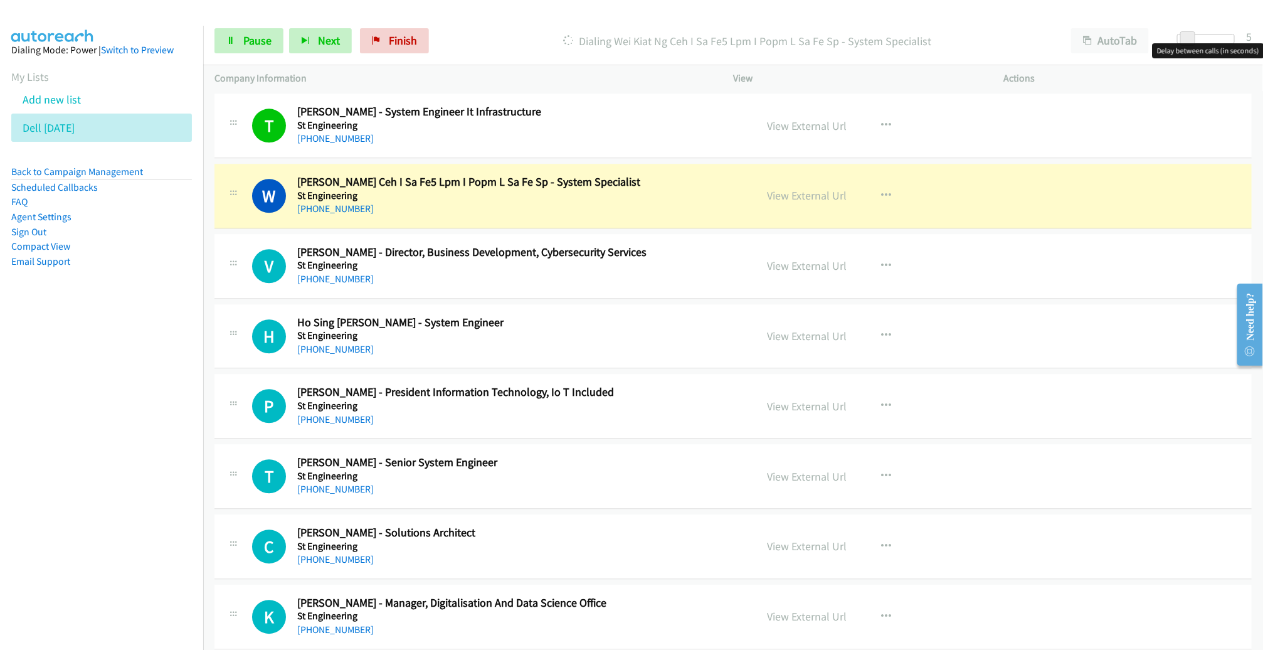
scroll to position [1657, 0]
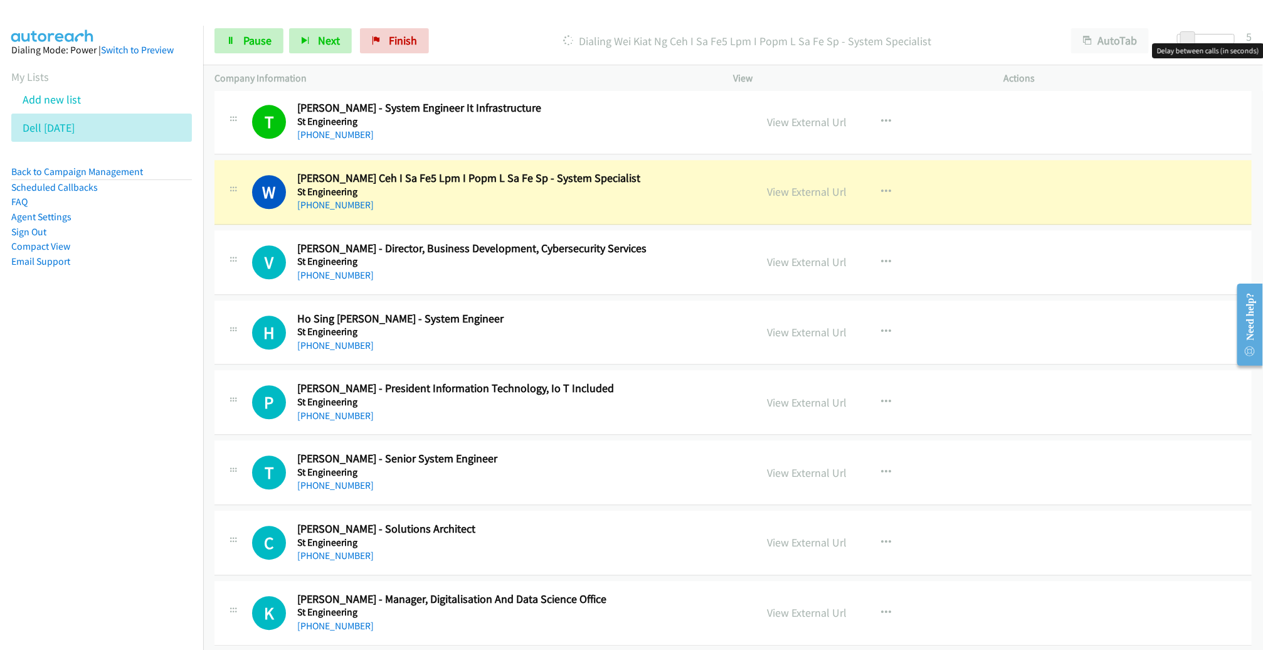
click at [774, 189] on link "View External Url" at bounding box center [807, 191] width 80 height 14
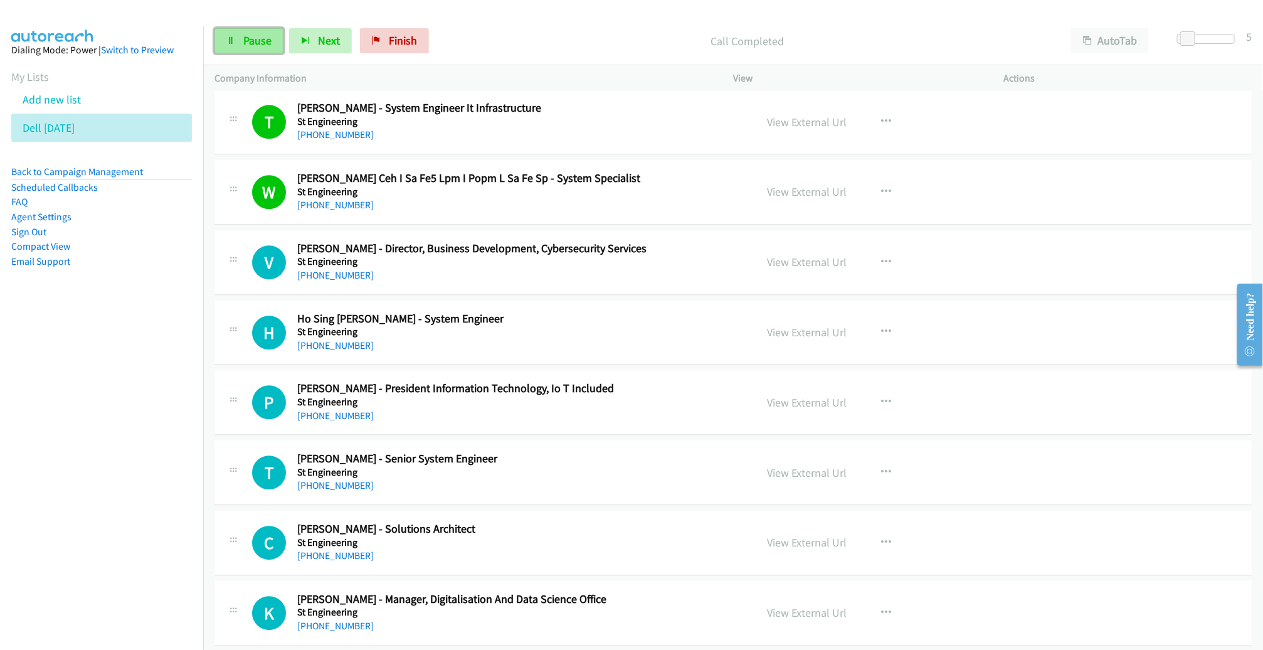
click at [248, 50] on link "Pause" at bounding box center [248, 40] width 69 height 25
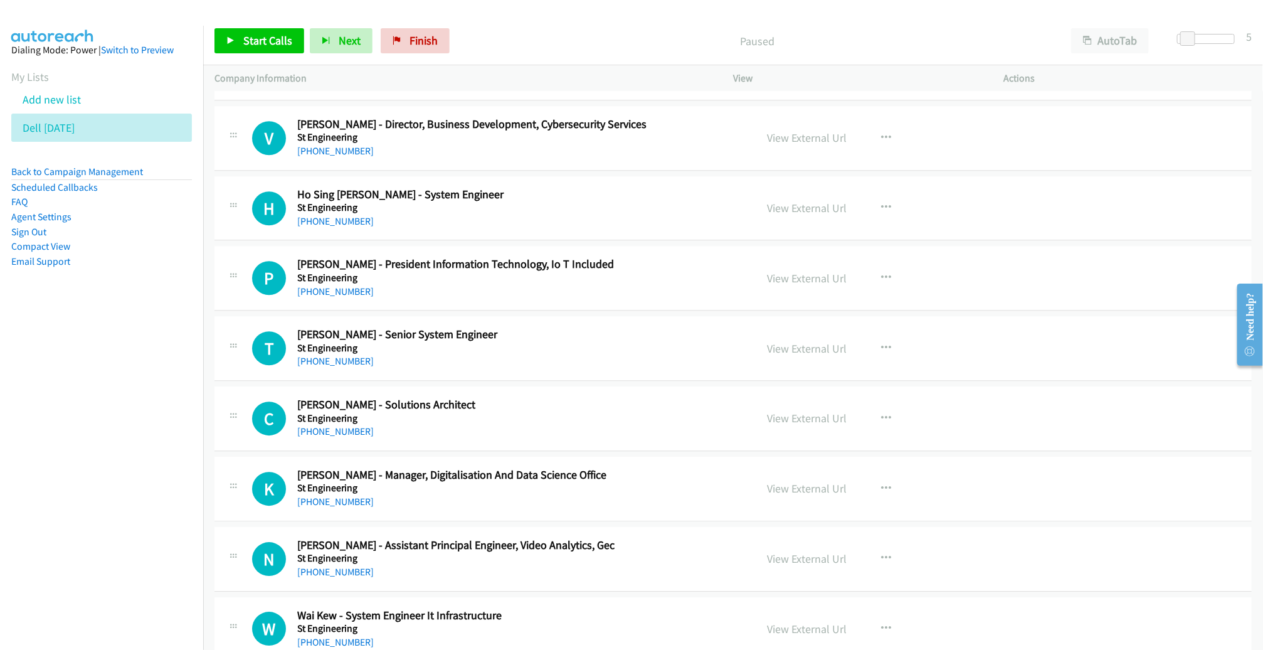
scroll to position [1782, 0]
click at [246, 37] on span "Start Calls" at bounding box center [267, 40] width 49 height 14
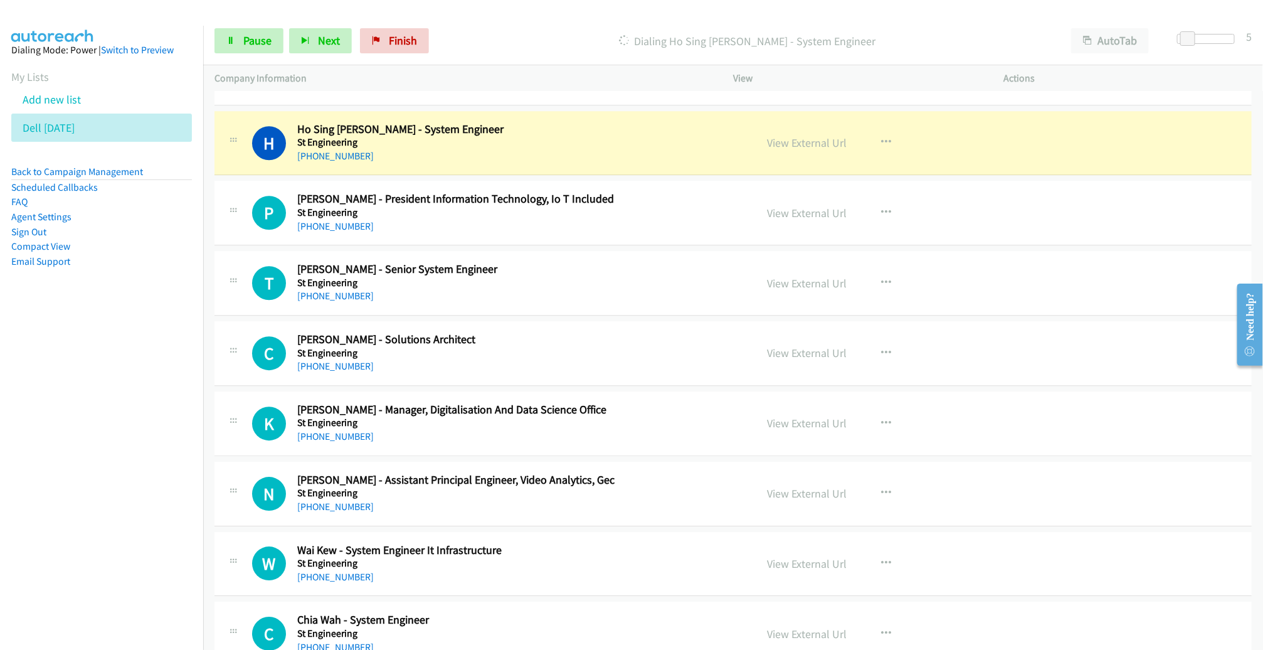
scroll to position [1851, 0]
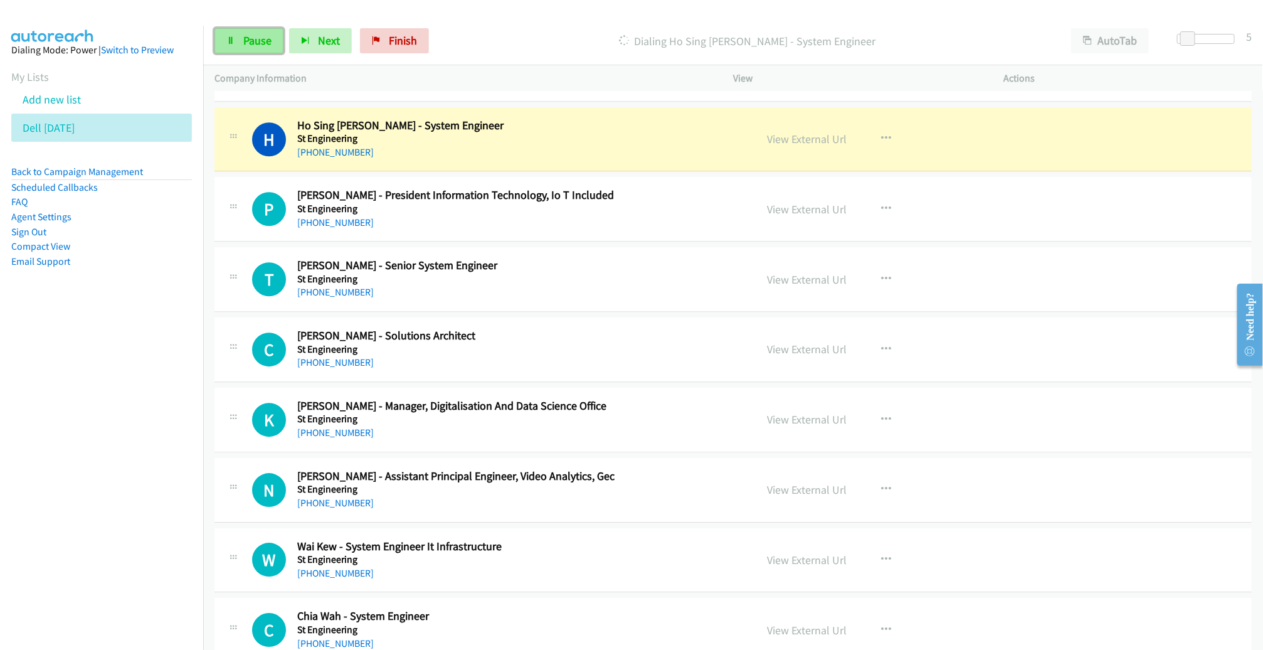
click at [256, 42] on span "Pause" at bounding box center [257, 40] width 28 height 14
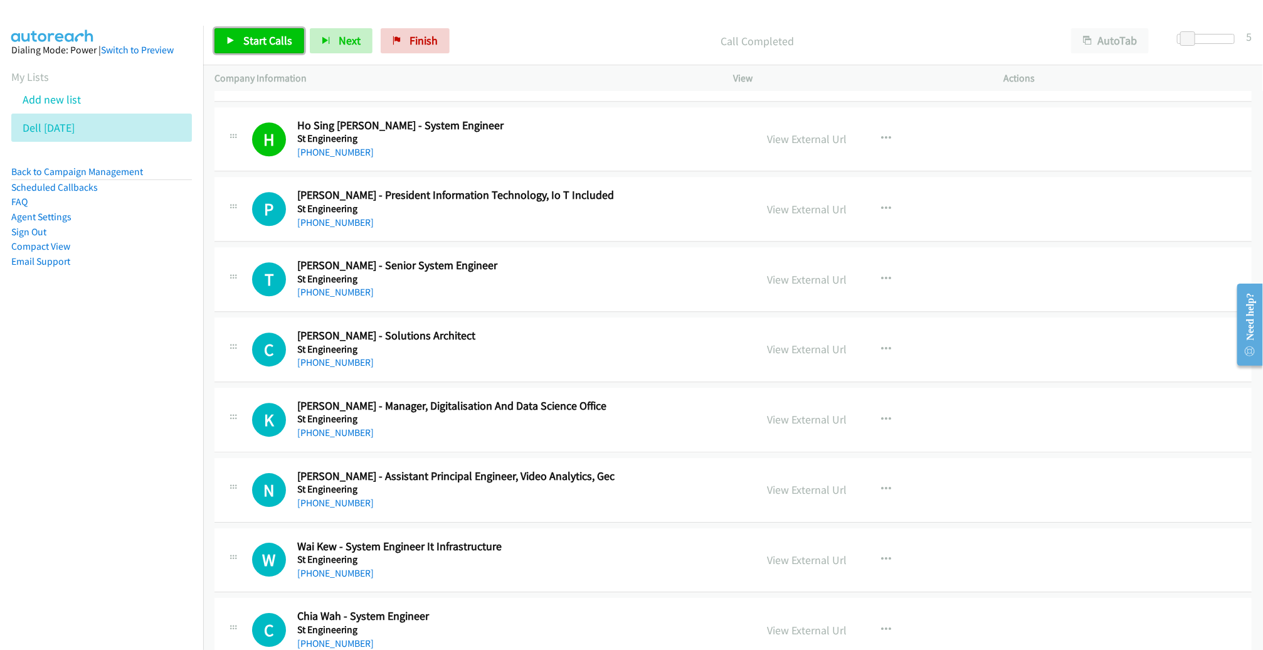
click at [267, 38] on span "Start Calls" at bounding box center [267, 40] width 49 height 14
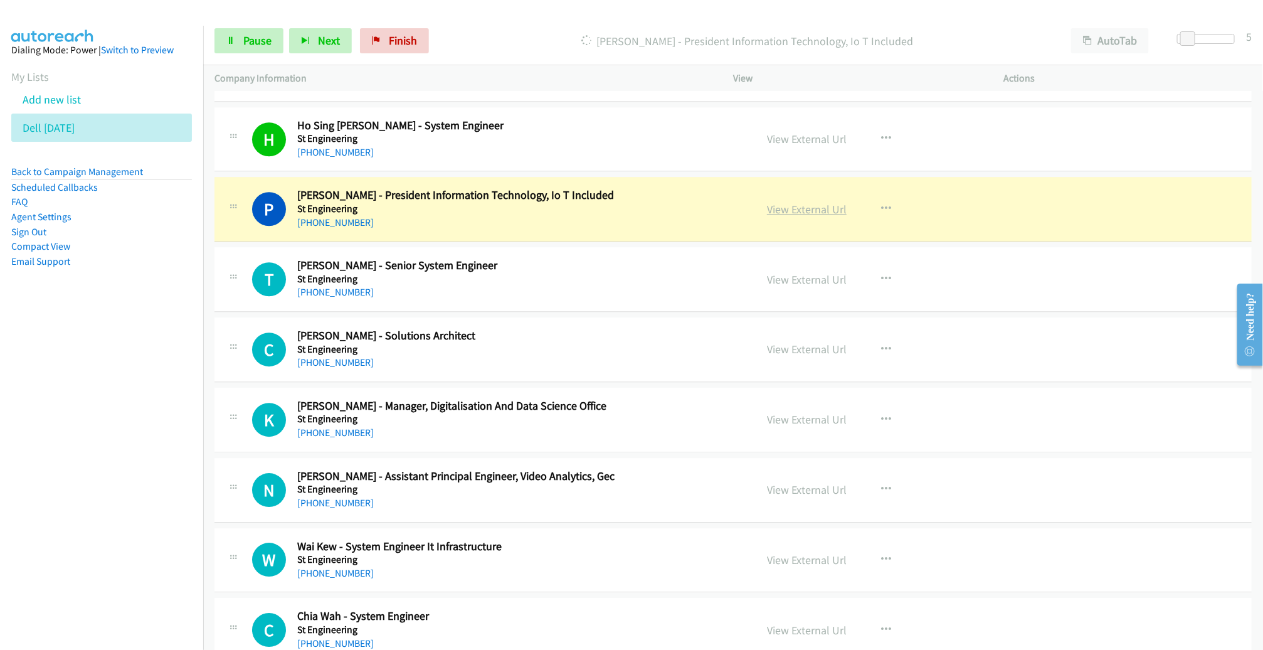
click at [810, 207] on link "View External Url" at bounding box center [807, 209] width 80 height 14
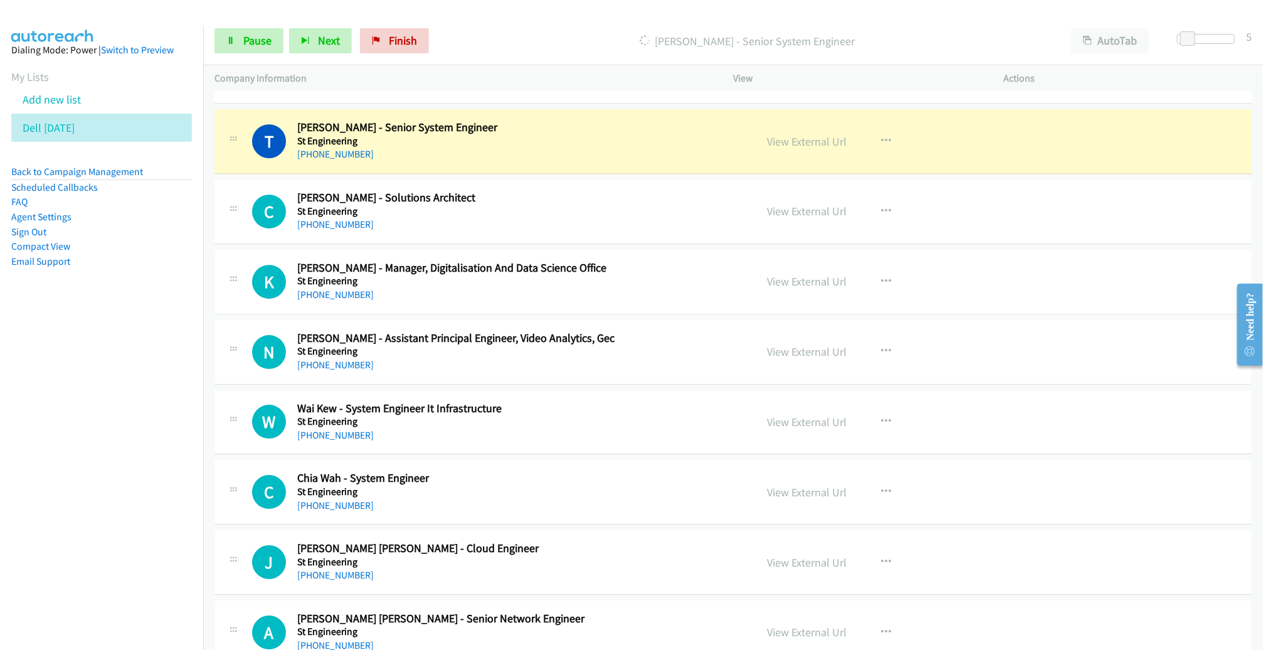
scroll to position [1992, 0]
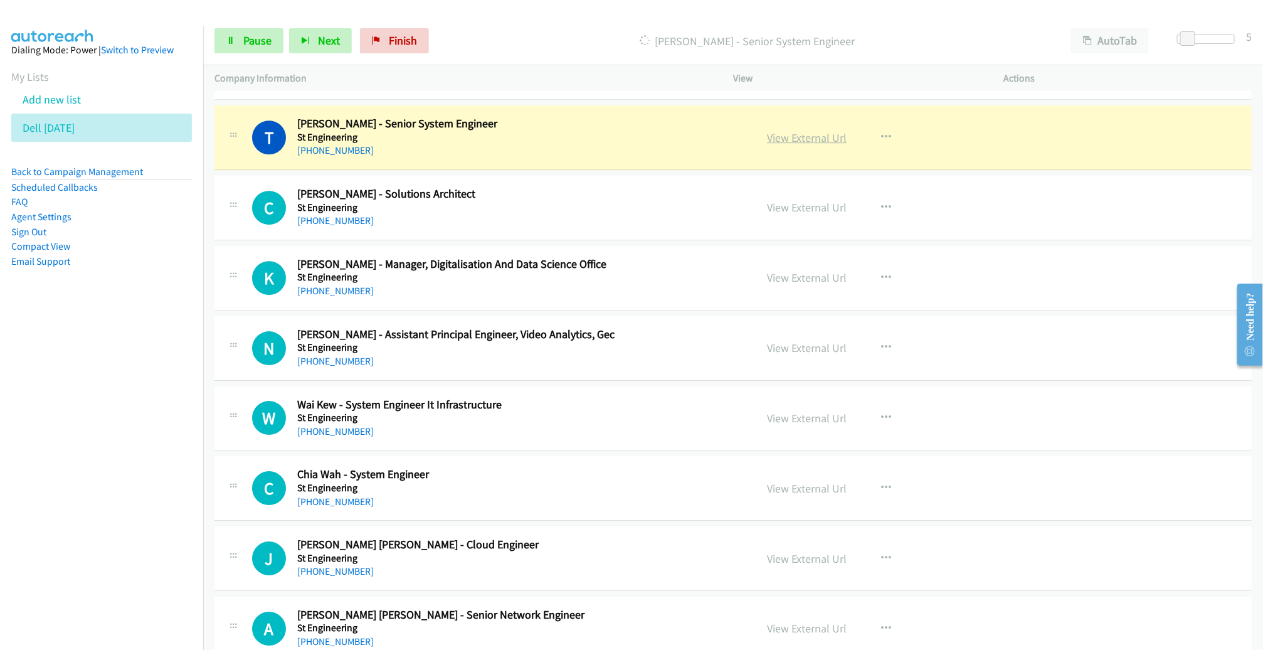
click at [785, 135] on link "View External Url" at bounding box center [807, 137] width 80 height 14
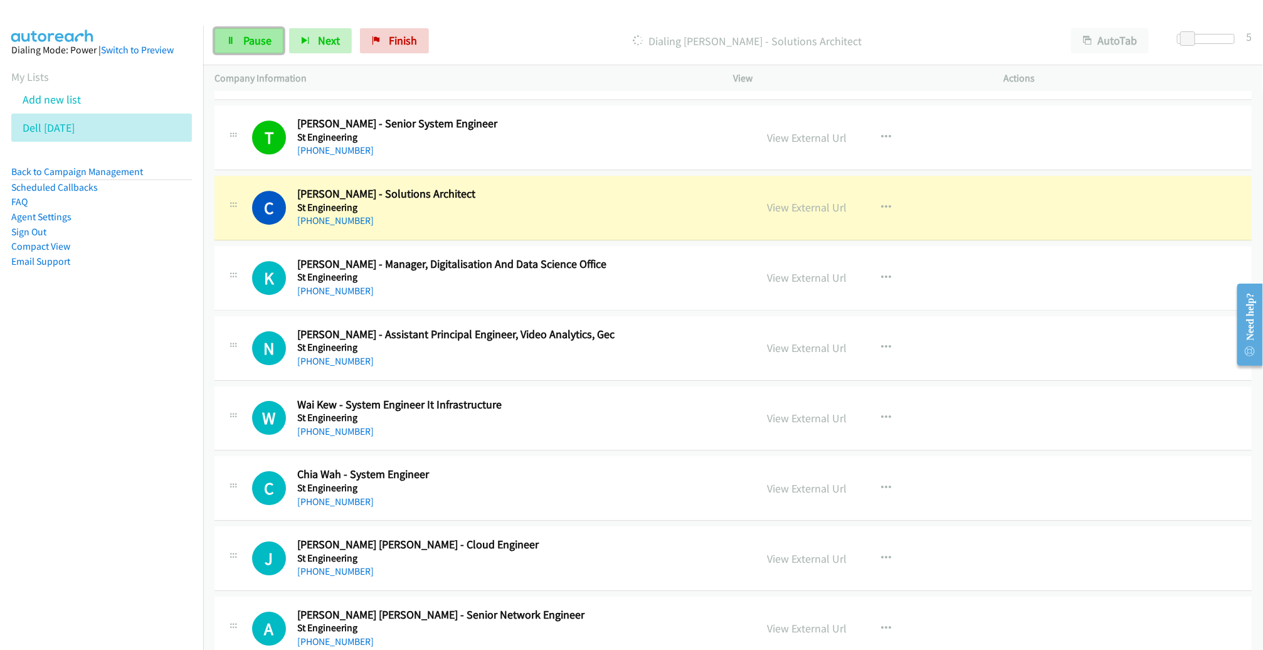
click at [228, 39] on icon at bounding box center [230, 41] width 9 height 9
